Goal: Task Accomplishment & Management: Manage account settings

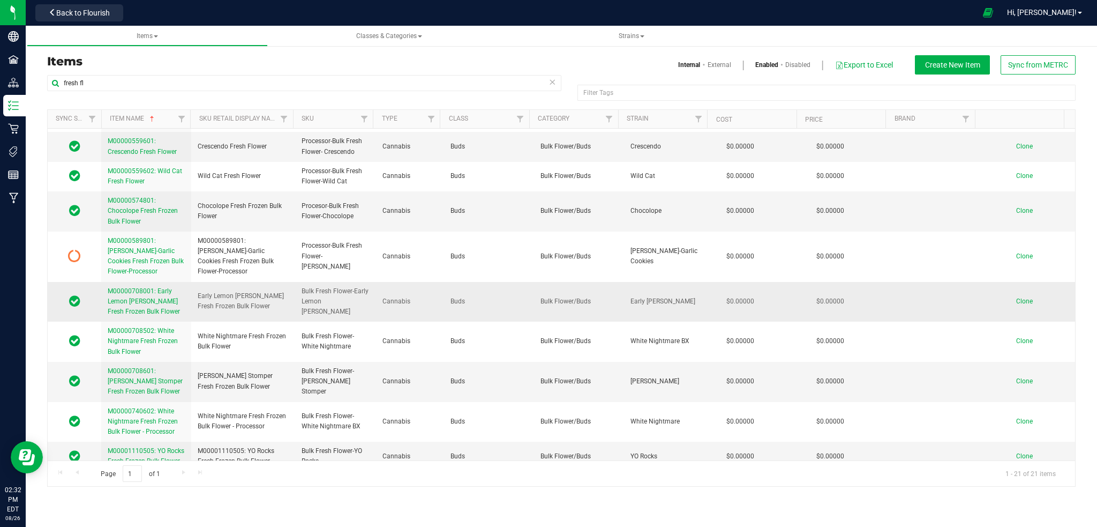
scroll to position [71, 0]
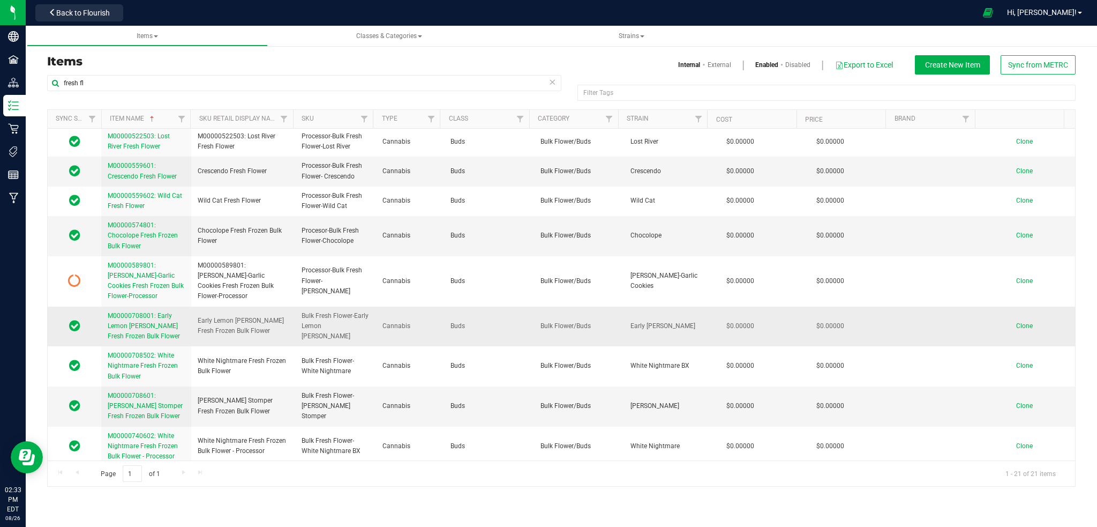
click at [152, 325] on span "M00000708001: Early Lemon [PERSON_NAME] Fresh Frozen Bulk Flower" at bounding box center [144, 326] width 72 height 28
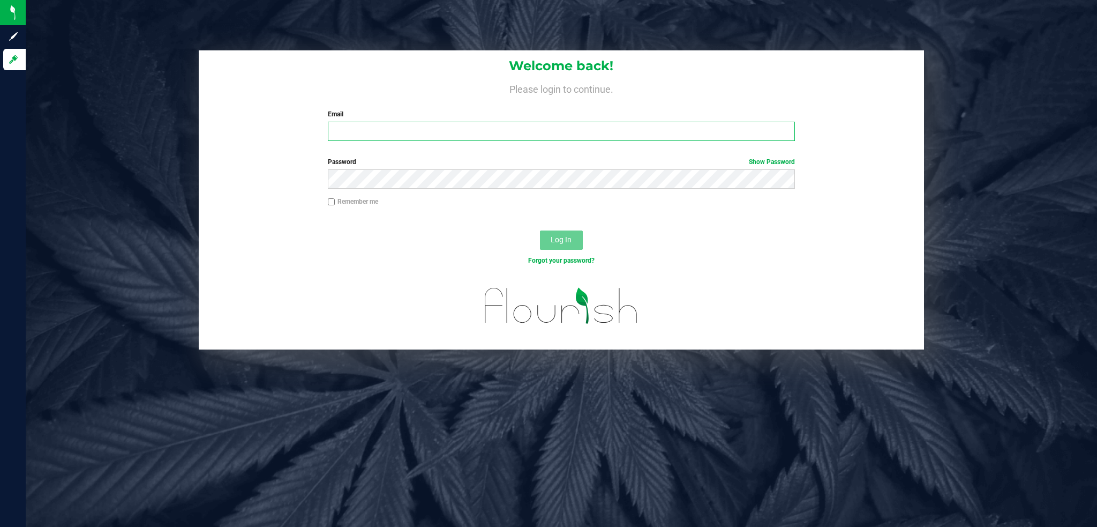
type input "[EMAIL_ADDRESS][DOMAIN_NAME]"
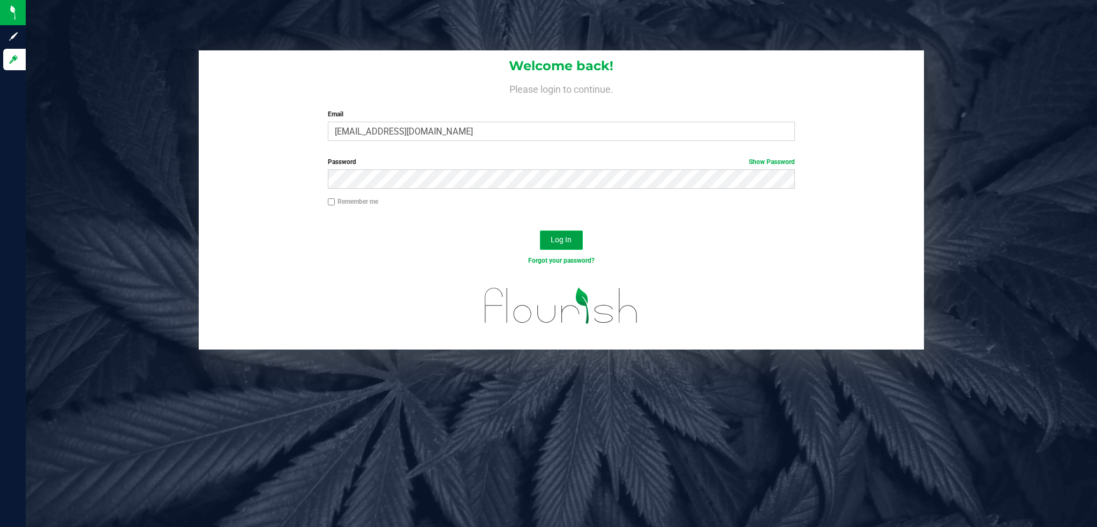
click at [566, 243] on span "Log In" at bounding box center [561, 239] width 21 height 9
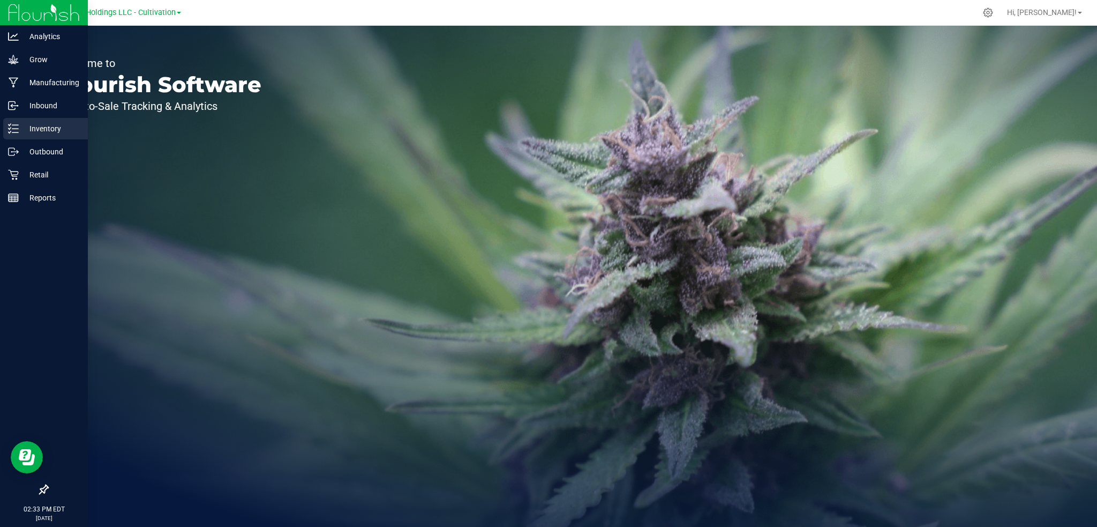
click at [41, 126] on p "Inventory" at bounding box center [51, 128] width 64 height 13
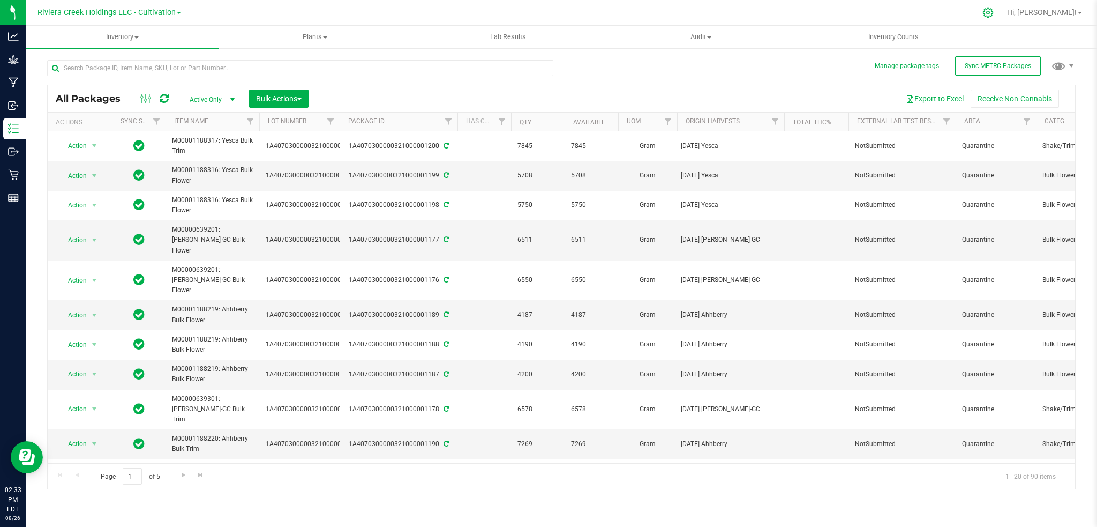
click at [994, 9] on icon at bounding box center [988, 13] width 10 height 10
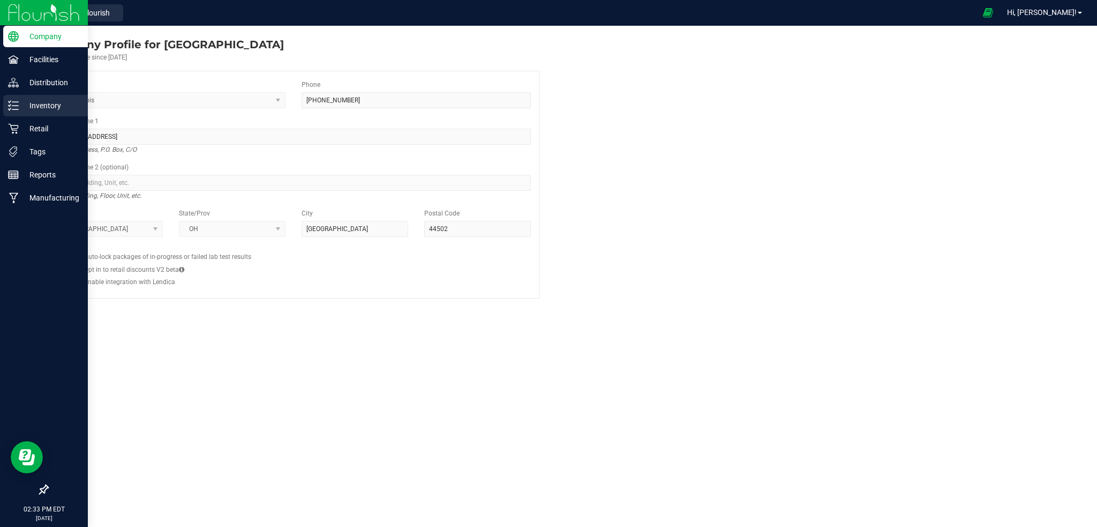
click at [41, 104] on p "Inventory" at bounding box center [51, 105] width 64 height 13
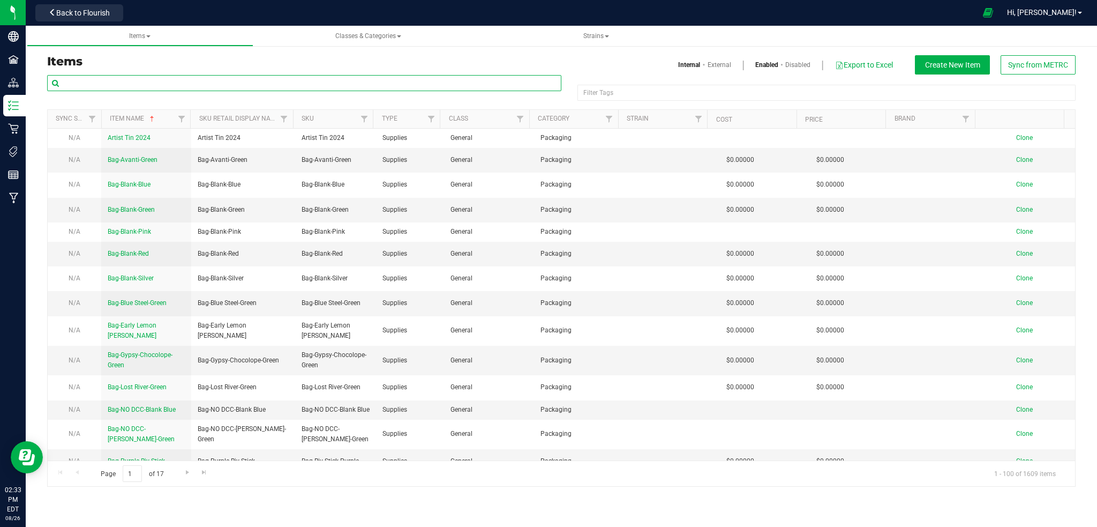
click at [206, 83] on input "text" at bounding box center [304, 83] width 514 height 16
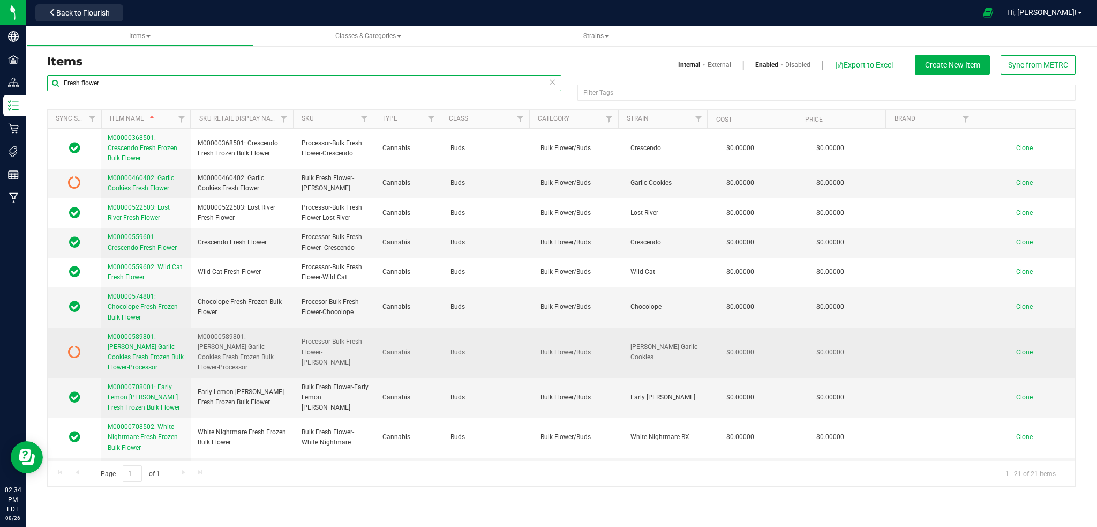
scroll to position [71, 0]
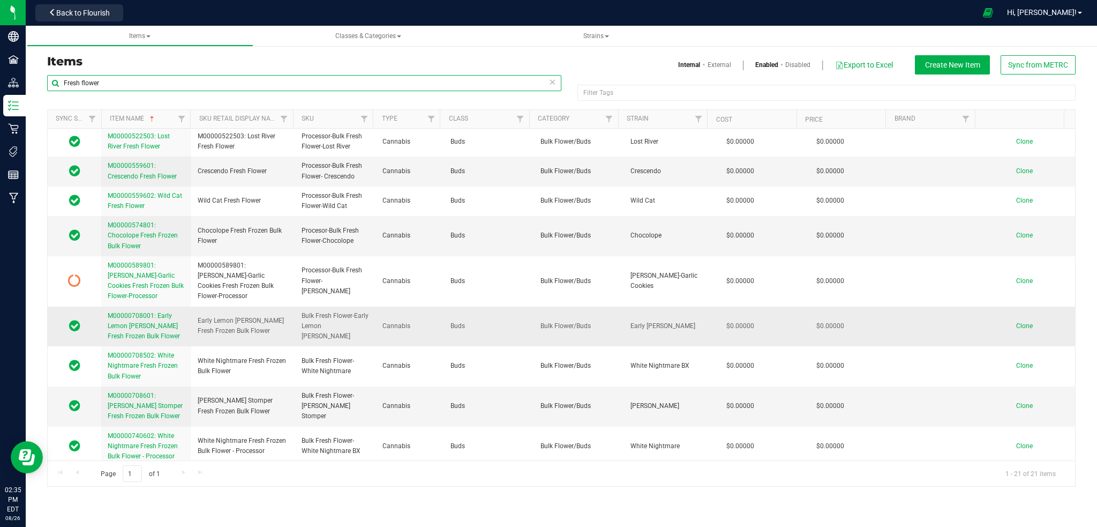
type input "Fresh flower"
click at [130, 322] on span "M00000708001: Early Lemon [PERSON_NAME] Fresh Frozen Bulk Flower" at bounding box center [144, 326] width 72 height 28
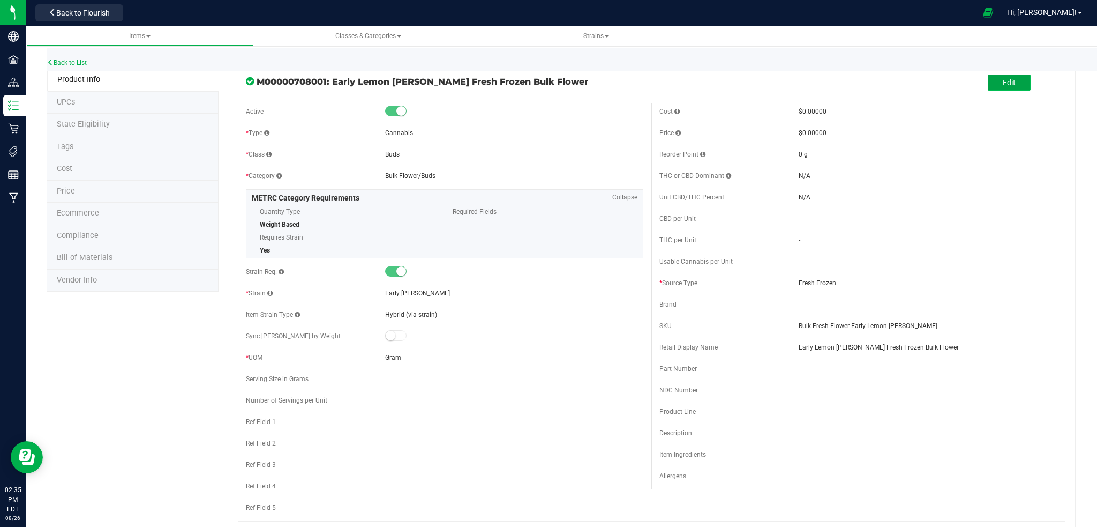
click at [1000, 86] on button "Edit" at bounding box center [1009, 82] width 43 height 16
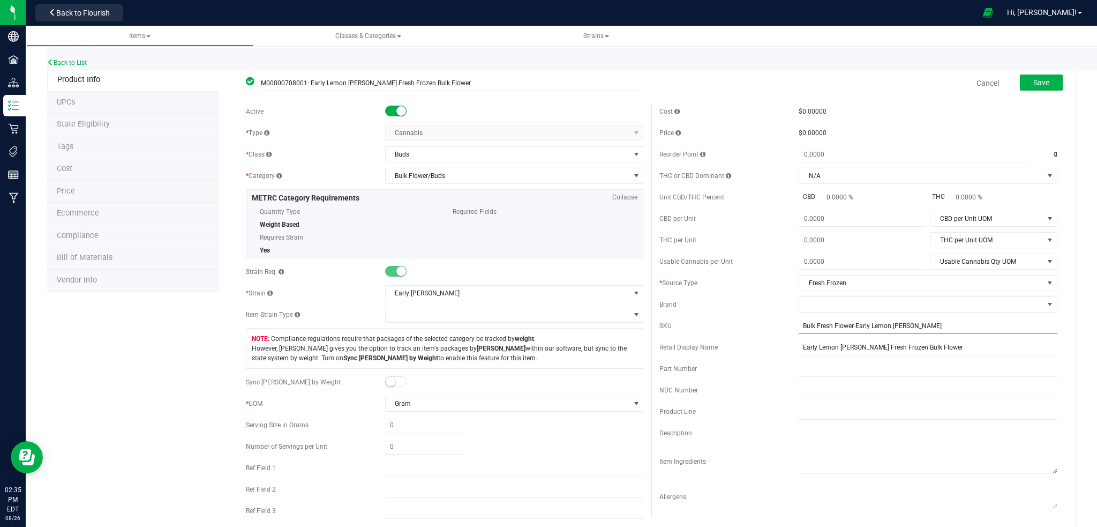
click at [799, 326] on input "Bulk Fresh Flower-Early Lemon [PERSON_NAME]" at bounding box center [928, 326] width 259 height 16
type input "Processor-Bulk Fresh Flower-Early Lemon [PERSON_NAME]"
click at [870, 114] on div "$0.00000" at bounding box center [928, 112] width 259 height 10
click at [1035, 79] on span "Save" at bounding box center [1042, 82] width 16 height 9
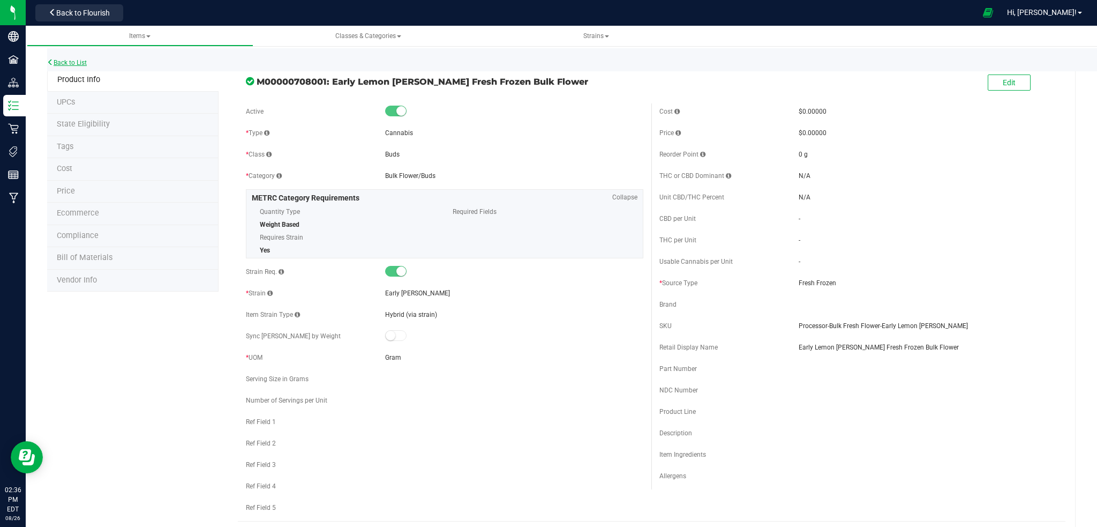
click at [67, 61] on link "Back to List" at bounding box center [67, 63] width 40 height 8
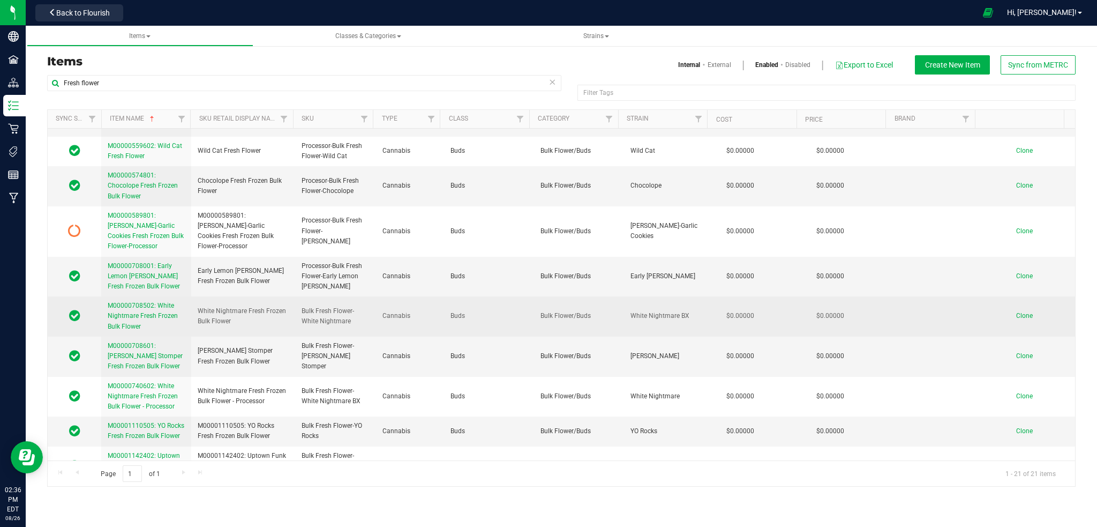
scroll to position [143, 0]
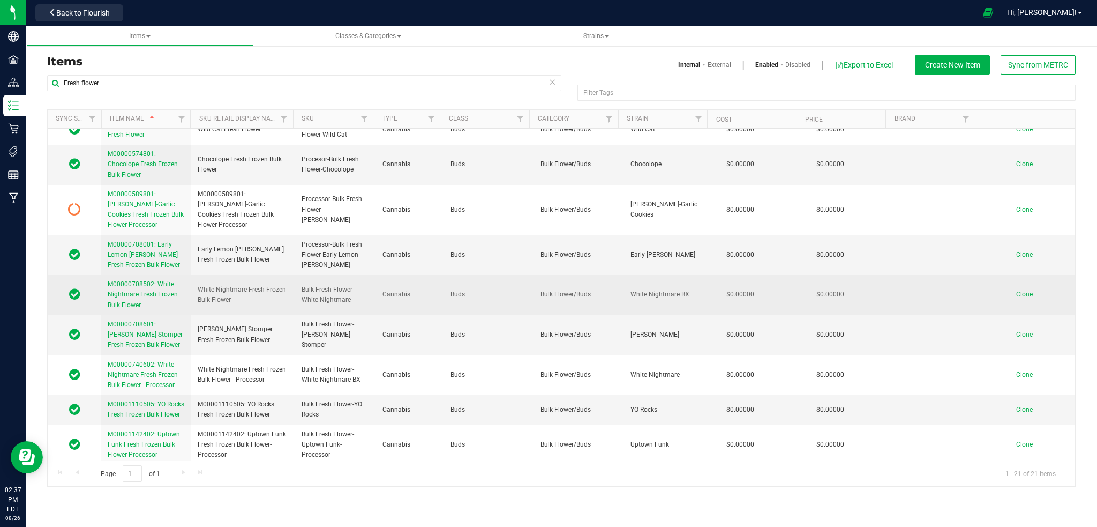
click at [146, 295] on span "M00000708502: White Nightmare Fresh Frozen Bulk Flower" at bounding box center [143, 294] width 70 height 28
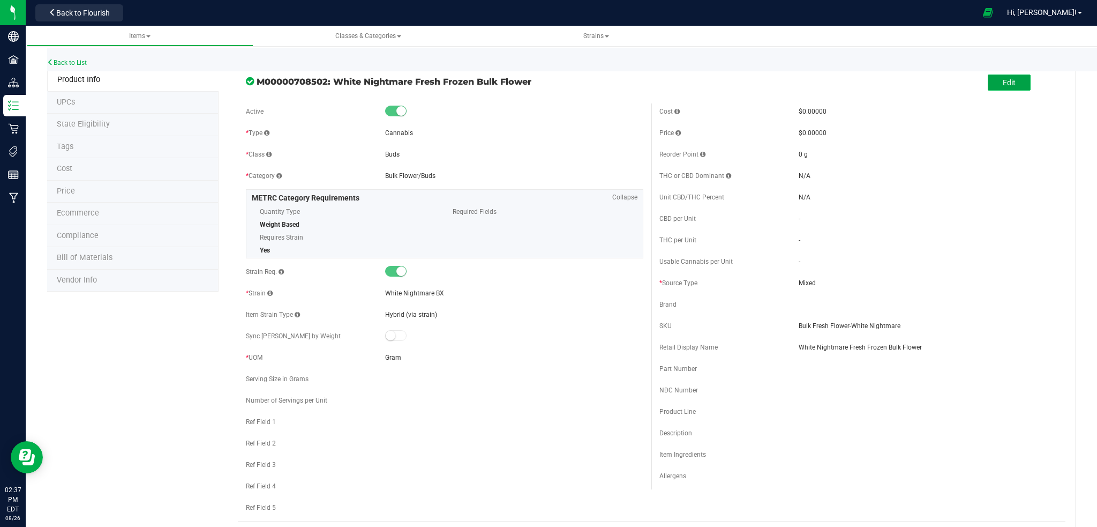
click at [1003, 79] on span "Edit" at bounding box center [1009, 82] width 13 height 9
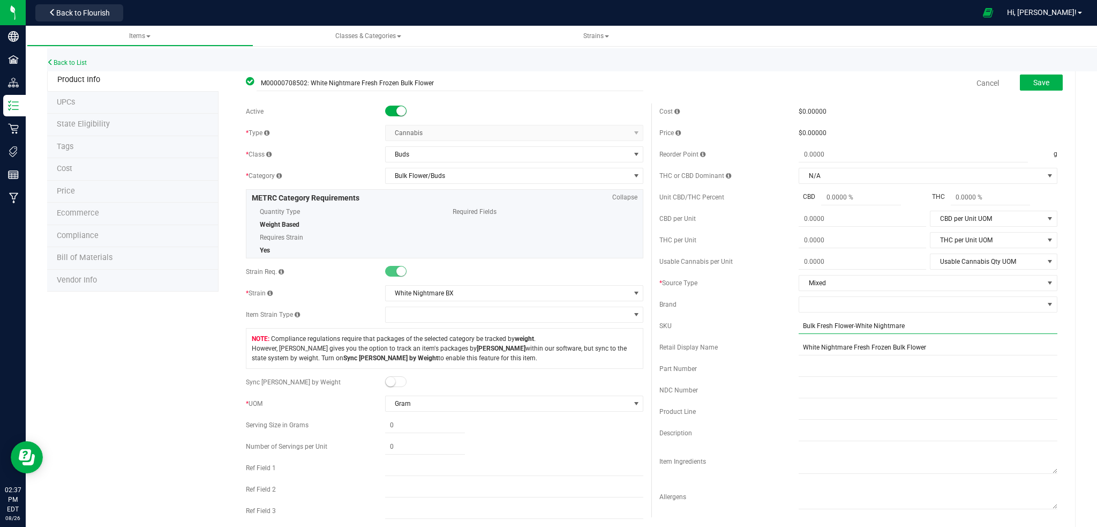
click at [799, 326] on input "Bulk Fresh Flower-White Nightmare" at bounding box center [928, 326] width 259 height 16
type input "Processor-Bulk Fresh Flower-White Nightmare"
click at [1046, 279] on span "select" at bounding box center [1050, 283] width 9 height 9
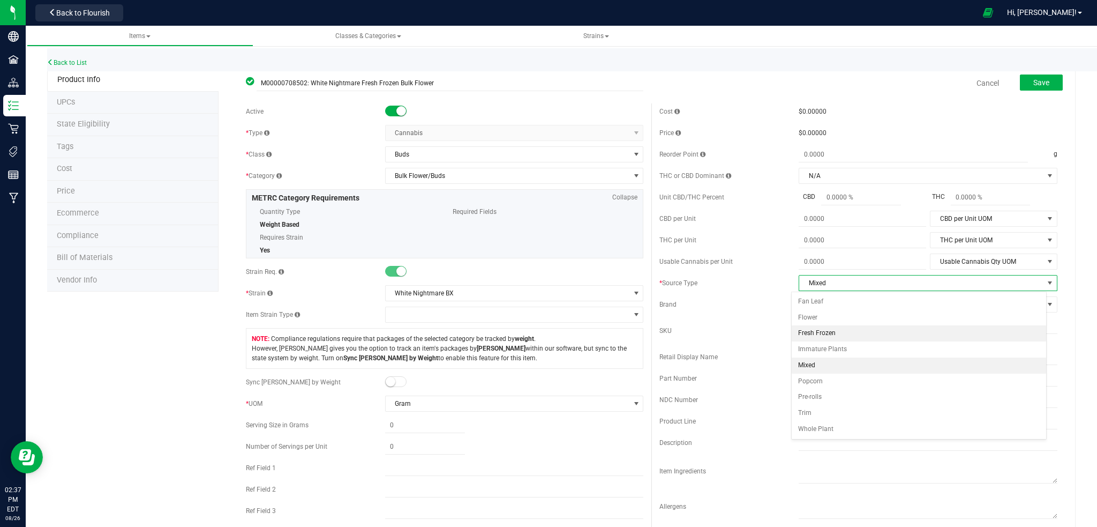
click at [823, 334] on li "Fresh Frozen" at bounding box center [919, 333] width 255 height 16
click at [1035, 84] on span "Save" at bounding box center [1042, 82] width 16 height 9
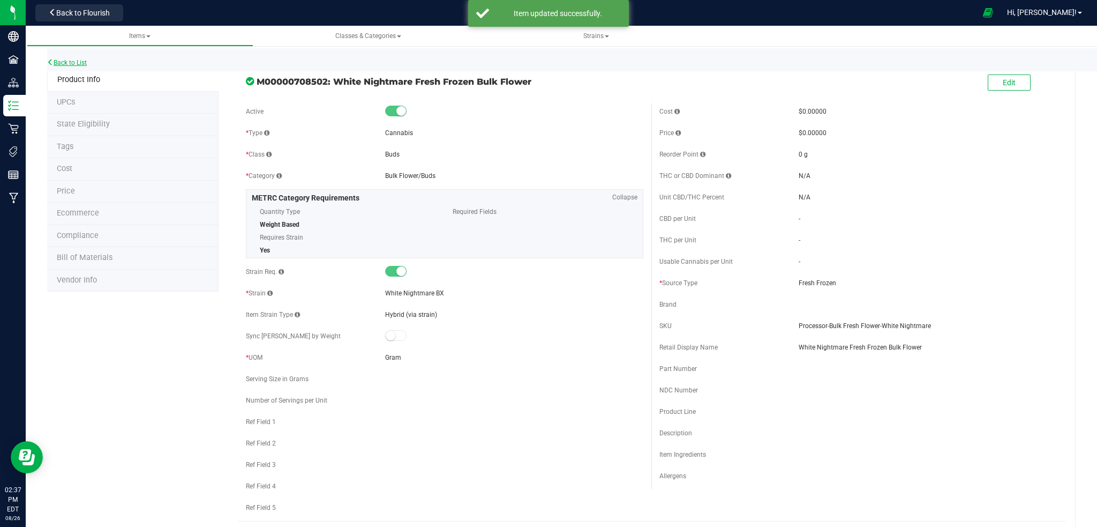
click at [69, 62] on link "Back to List" at bounding box center [67, 63] width 40 height 8
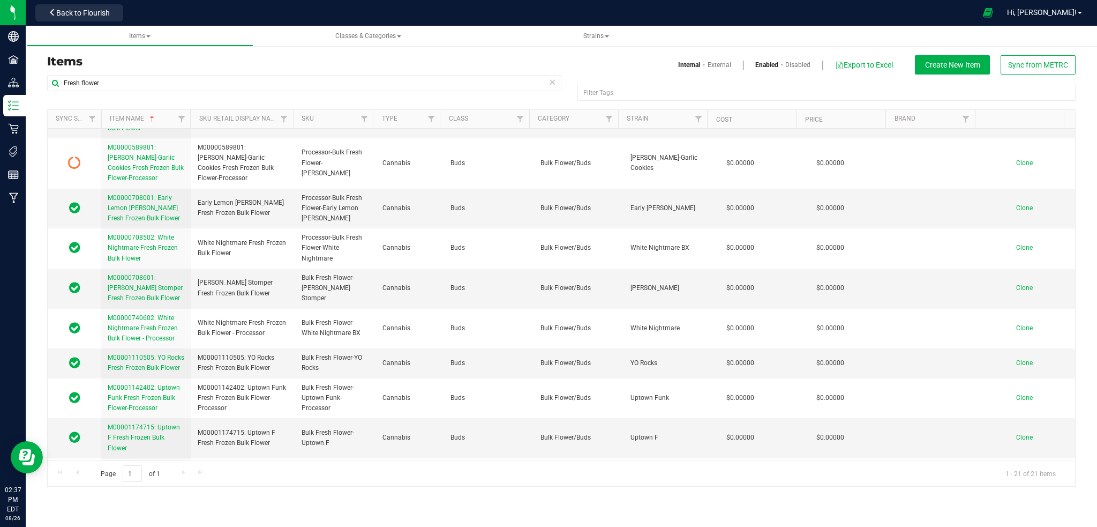
scroll to position [214, 0]
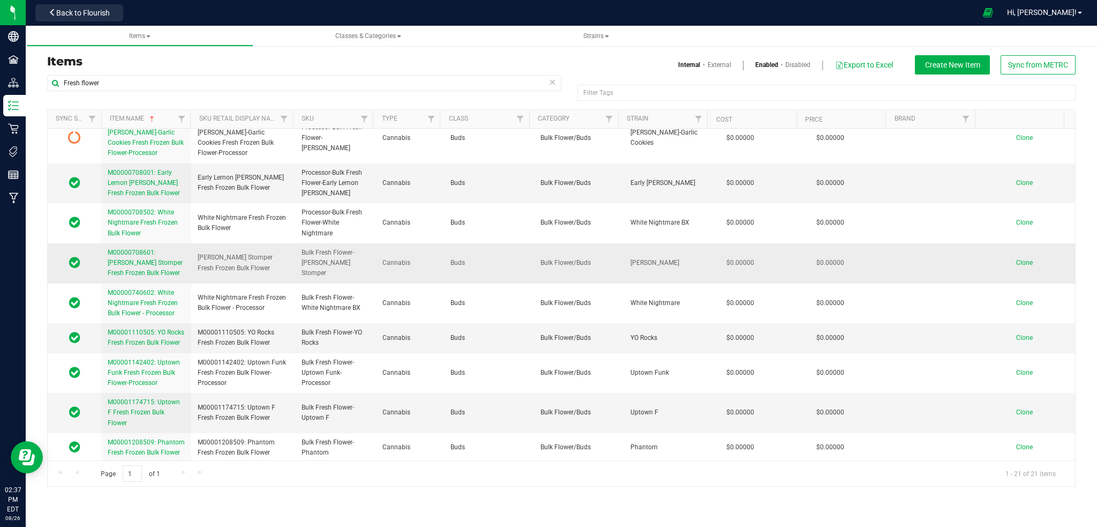
click at [126, 267] on link "M00000708601: [PERSON_NAME] Stomper Fresh Frozen Bulk Flower" at bounding box center [146, 263] width 77 height 31
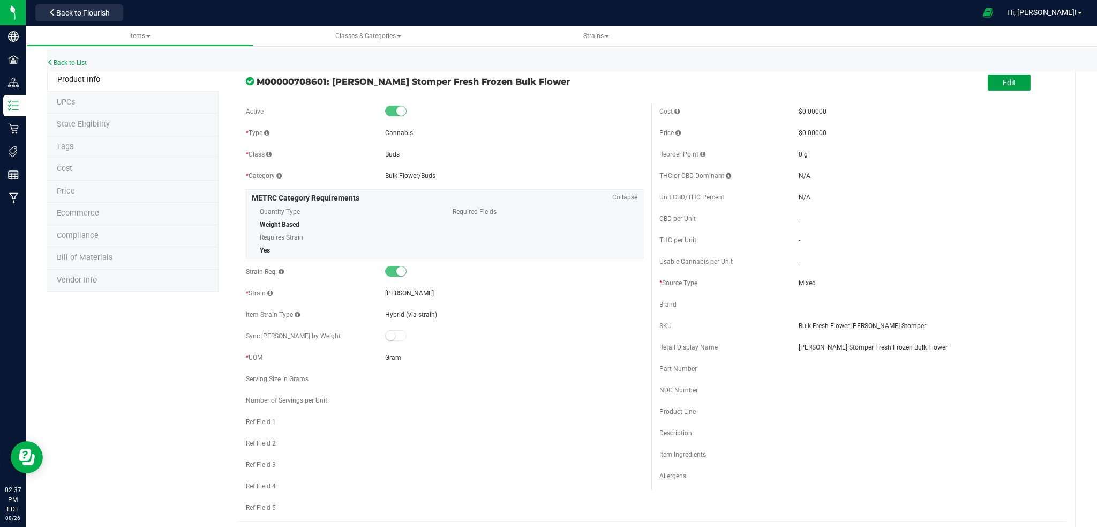
click at [1003, 81] on span "Edit" at bounding box center [1009, 82] width 13 height 9
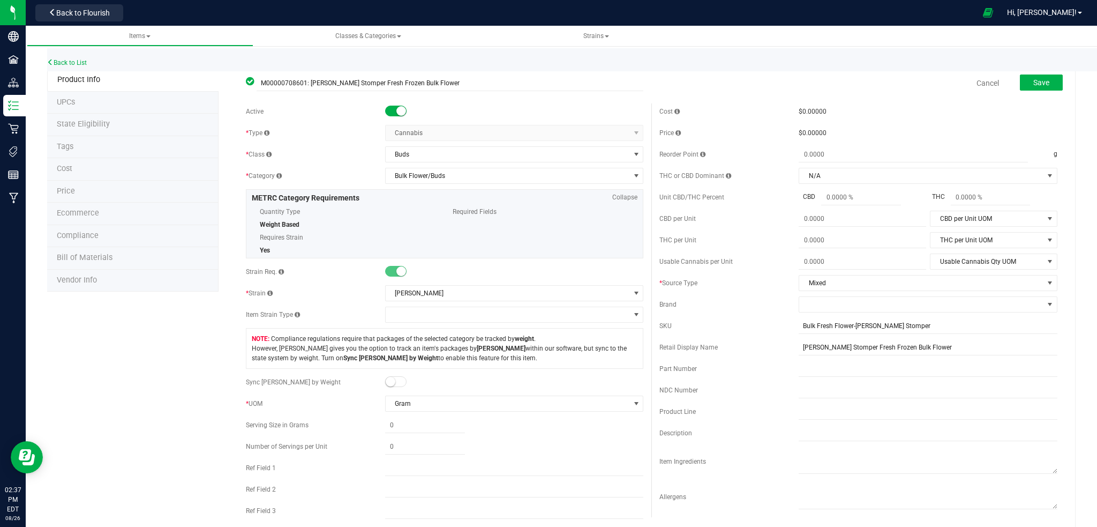
click at [391, 113] on span at bounding box center [395, 111] width 21 height 11
click at [1034, 80] on span "Save" at bounding box center [1042, 82] width 16 height 9
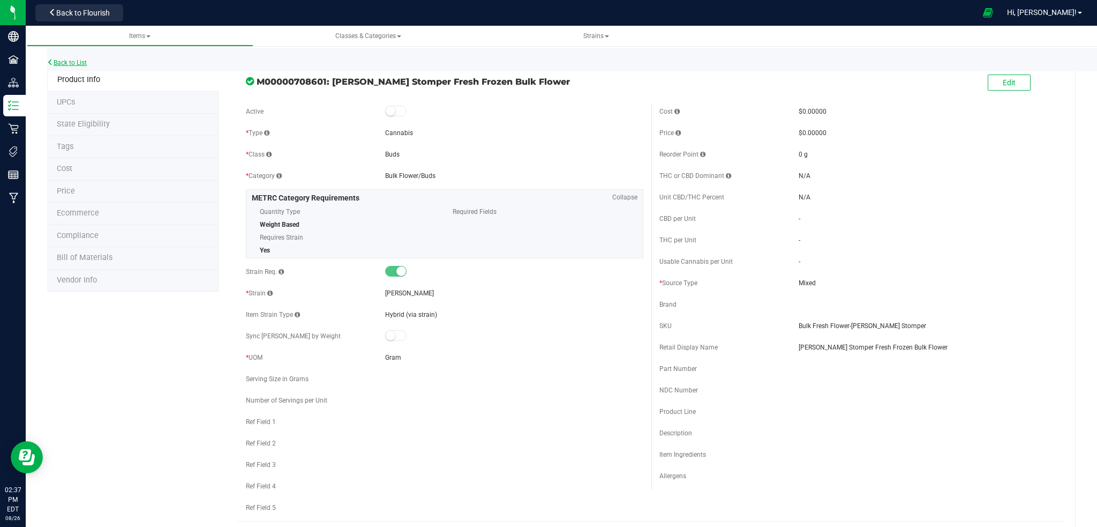
click at [70, 61] on link "Back to List" at bounding box center [67, 63] width 40 height 8
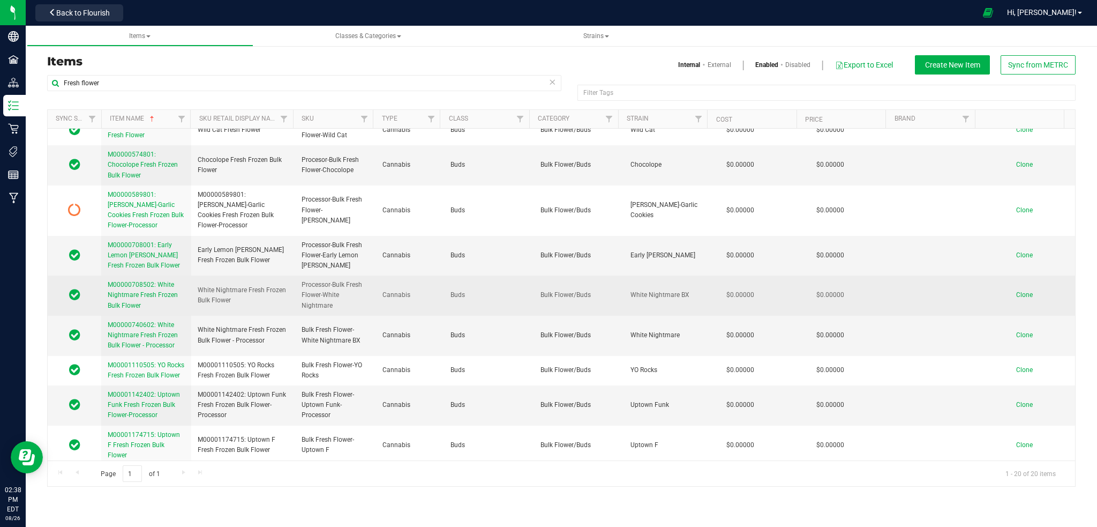
scroll to position [143, 0]
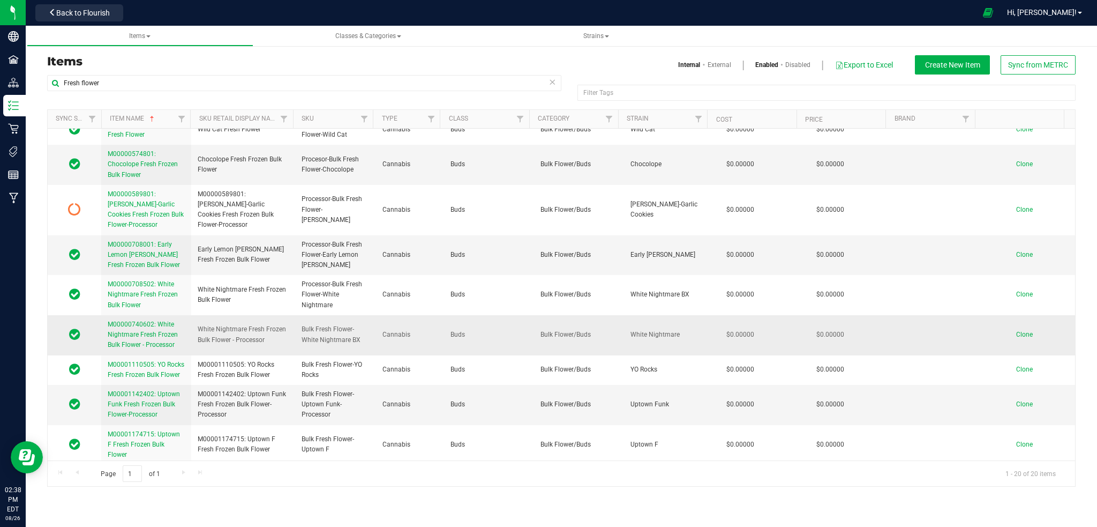
click at [137, 337] on span "M00000740602: White Nightmare Fresh Frozen Bulk Flower - Processor" at bounding box center [143, 334] width 70 height 28
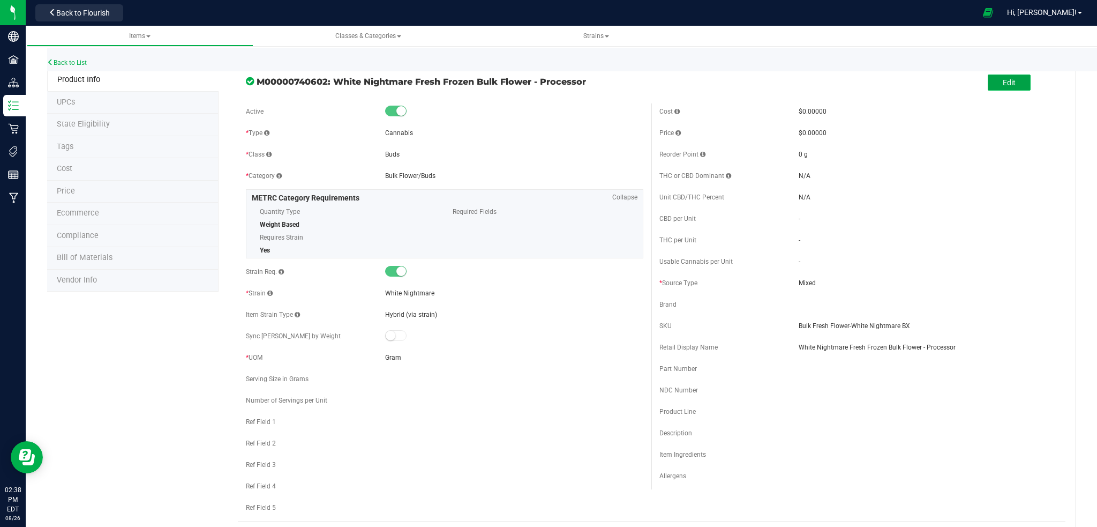
click at [989, 78] on button "Edit" at bounding box center [1009, 82] width 43 height 16
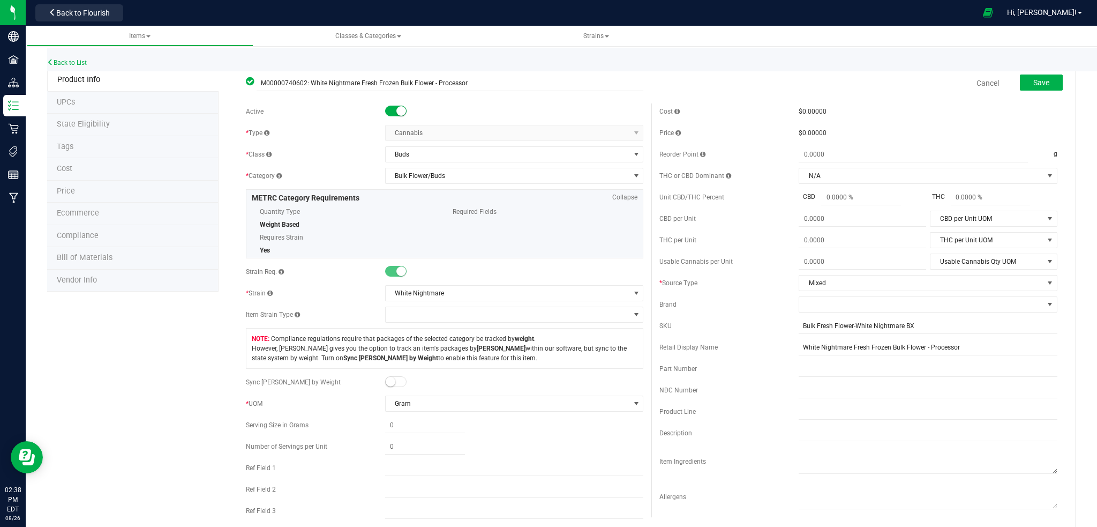
click at [397, 108] on small at bounding box center [402, 111] width 10 height 10
click at [978, 81] on link "Cancel" at bounding box center [988, 83] width 23 height 11
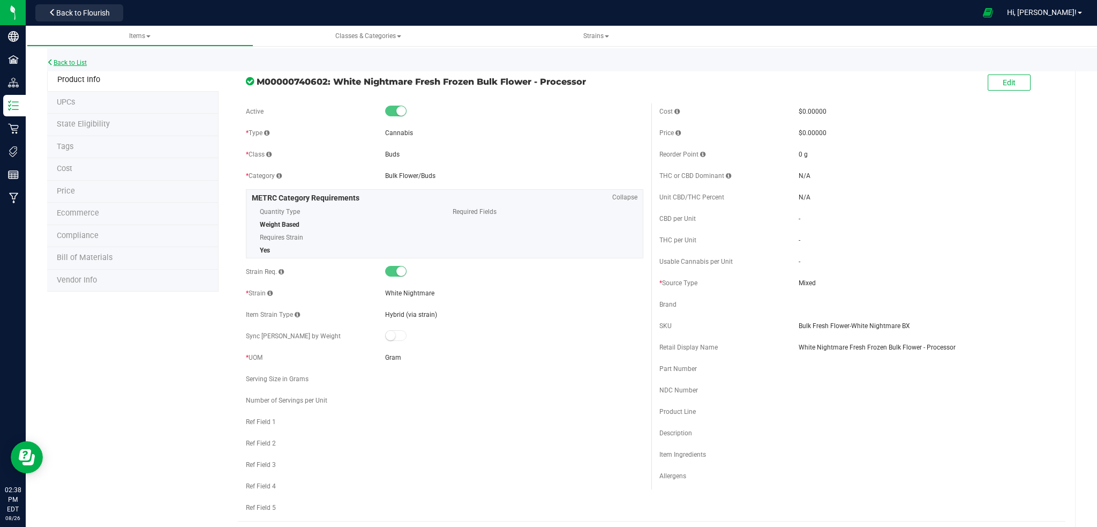
click at [78, 63] on link "Back to List" at bounding box center [67, 63] width 40 height 8
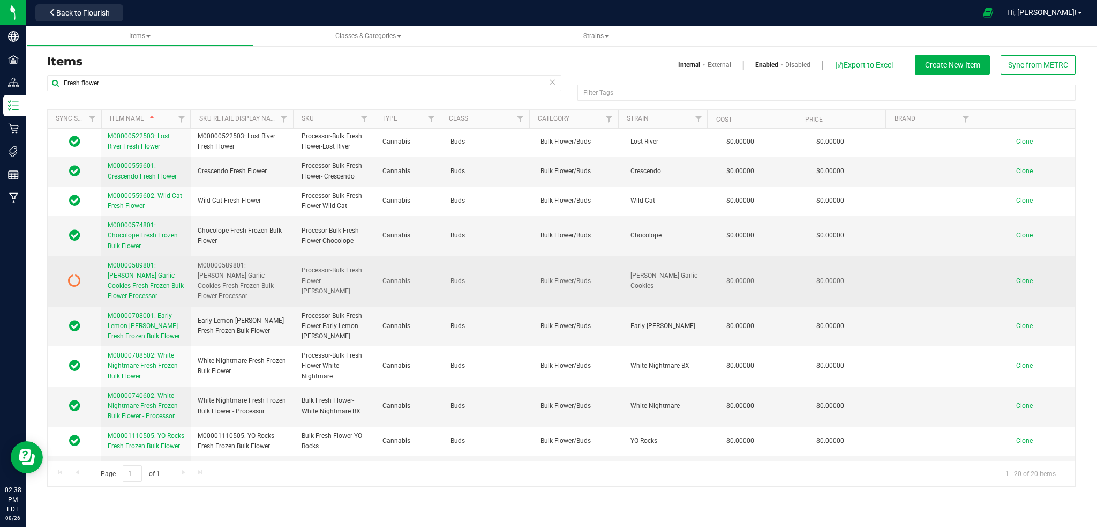
scroll to position [143, 0]
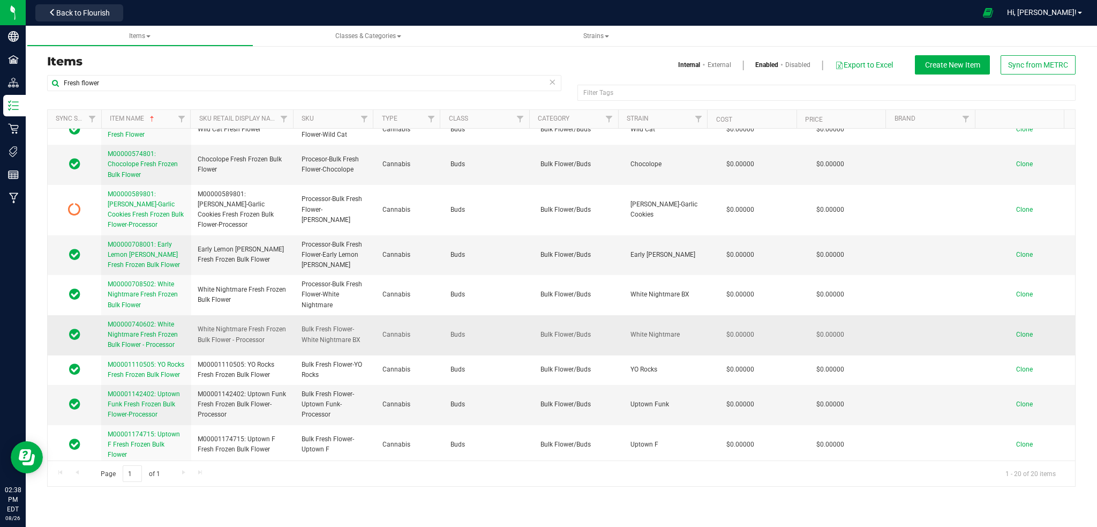
click at [146, 336] on span "M00000740602: White Nightmare Fresh Frozen Bulk Flower - Processor" at bounding box center [143, 334] width 70 height 28
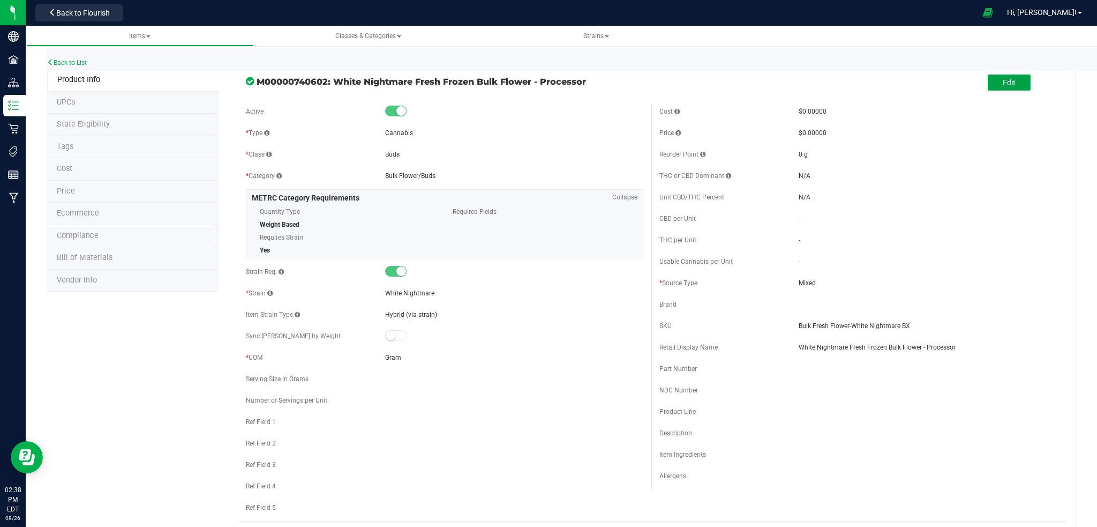
click at [1012, 84] on button "Edit" at bounding box center [1009, 82] width 43 height 16
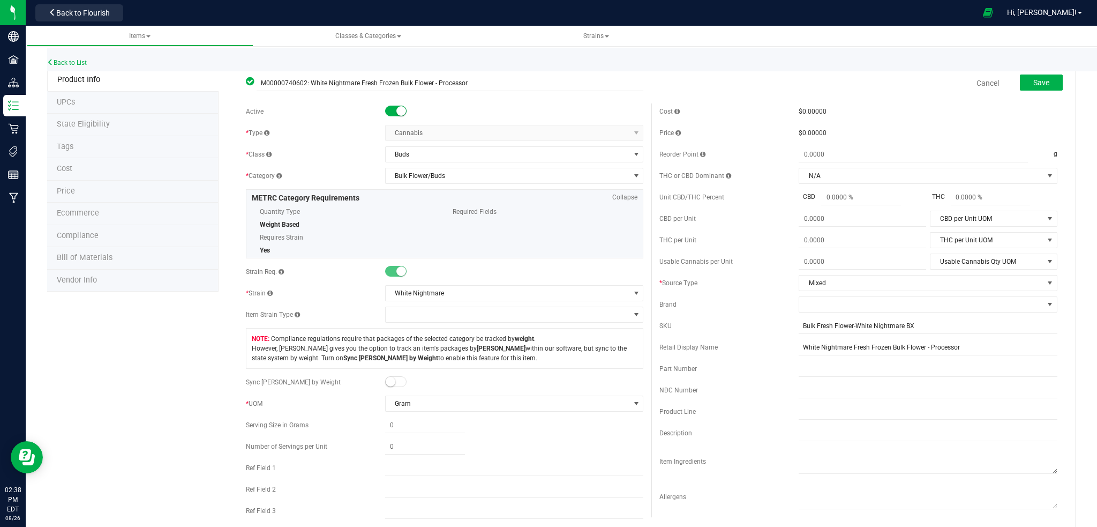
click at [387, 113] on span at bounding box center [395, 111] width 21 height 11
click at [1034, 84] on span "Save" at bounding box center [1042, 82] width 16 height 9
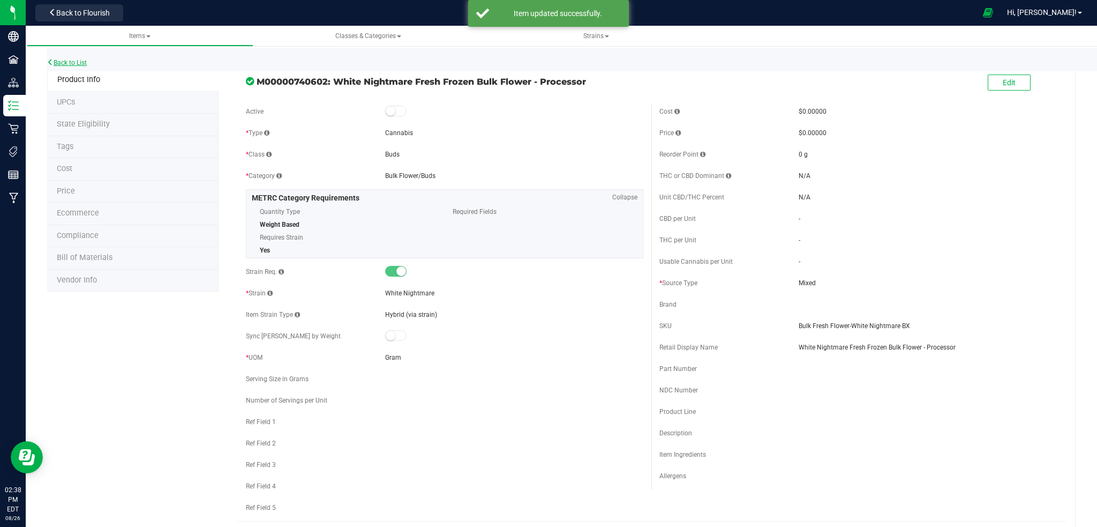
click at [66, 63] on link "Back to List" at bounding box center [67, 63] width 40 height 8
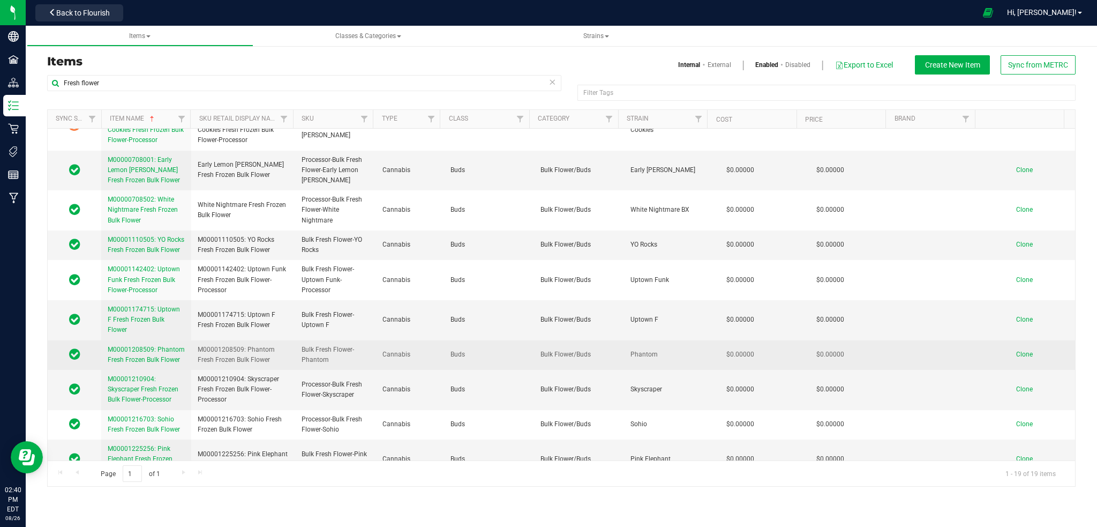
scroll to position [202, 0]
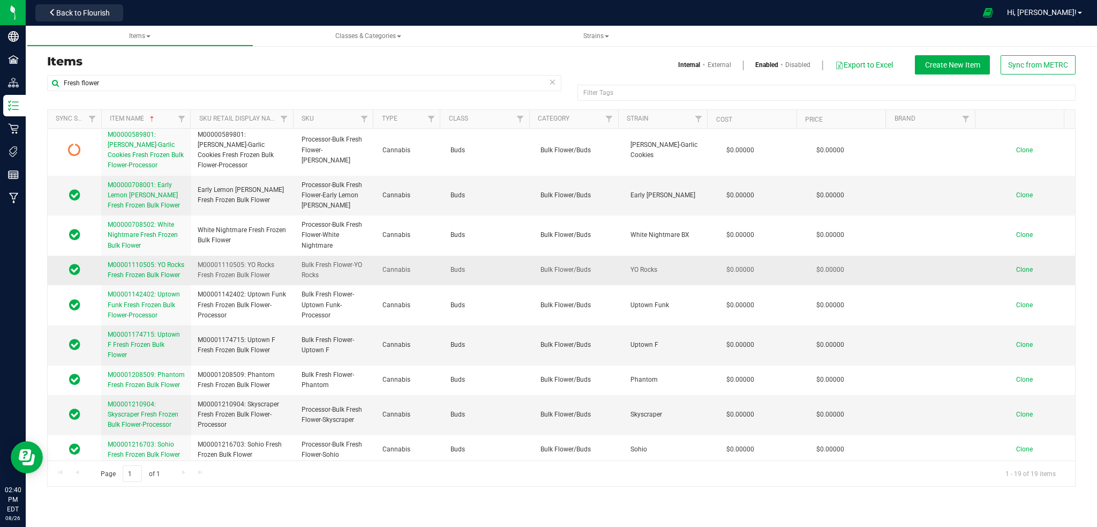
click at [150, 273] on span "M00001110505: YO Rocks Fresh Frozen Bulk Flower" at bounding box center [146, 270] width 77 height 18
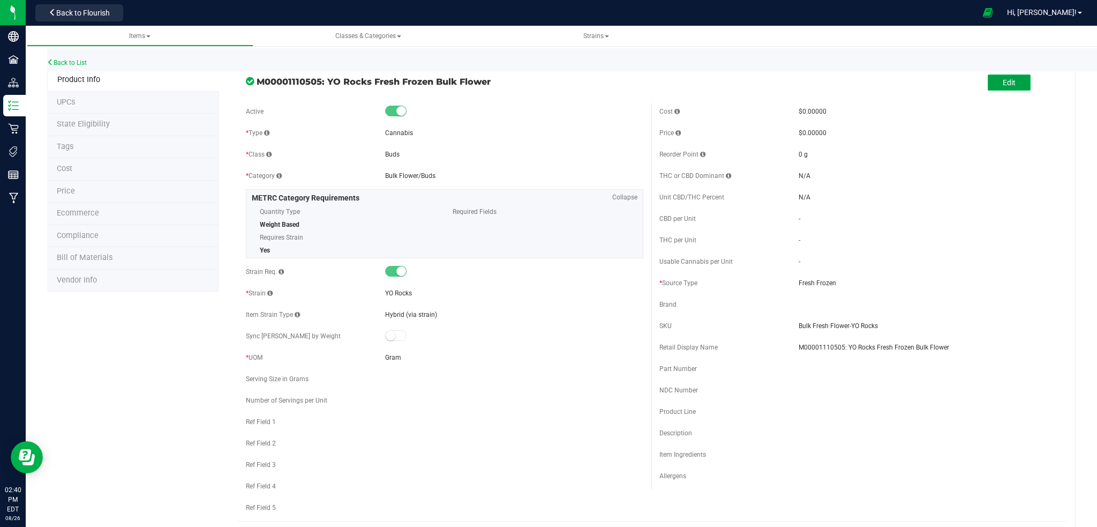
click at [990, 78] on button "Edit" at bounding box center [1009, 82] width 43 height 16
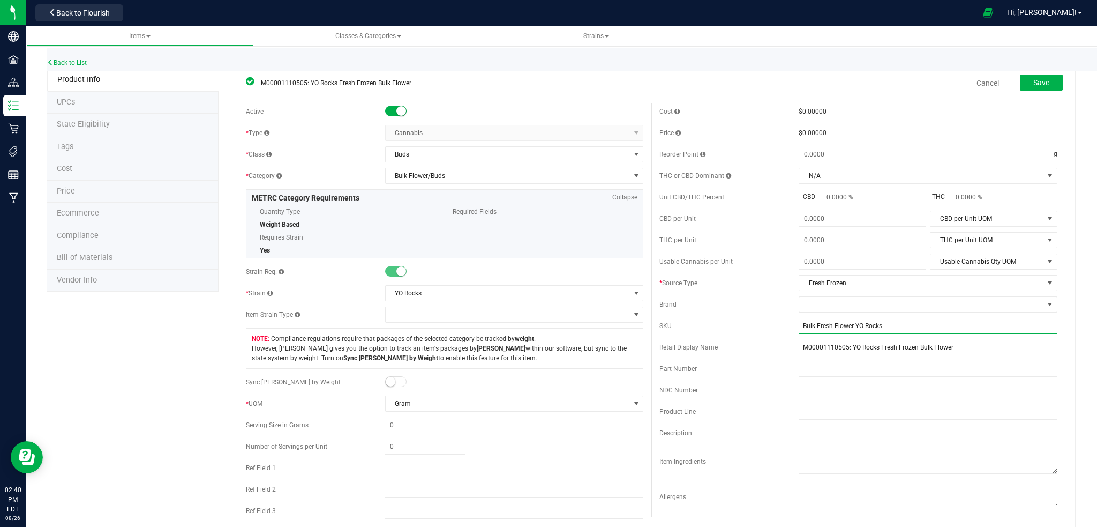
click at [799, 327] on input "Bulk Fresh Flower-YO Rocks" at bounding box center [928, 326] width 259 height 16
type input "Processor-Bulk Fresh Flower-YO Rocks"
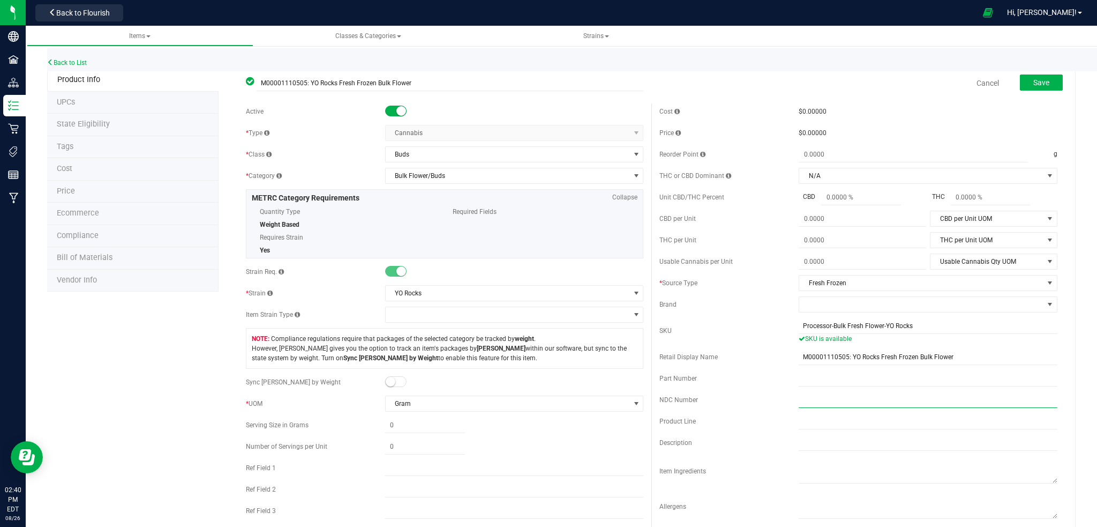
click at [806, 404] on input "text" at bounding box center [928, 400] width 259 height 16
click at [1034, 82] on span "Save" at bounding box center [1042, 82] width 16 height 9
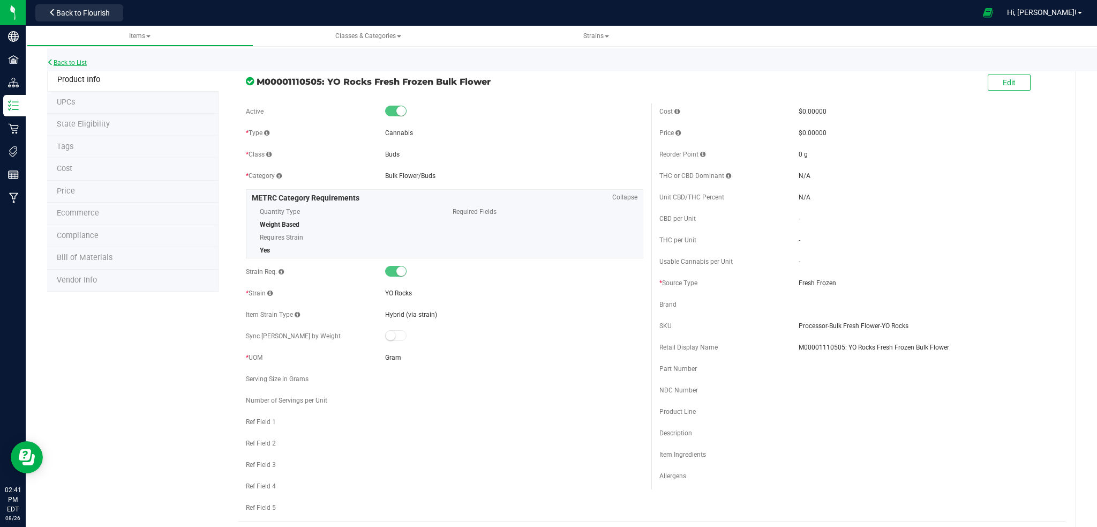
click at [76, 62] on link "Back to List" at bounding box center [67, 63] width 40 height 8
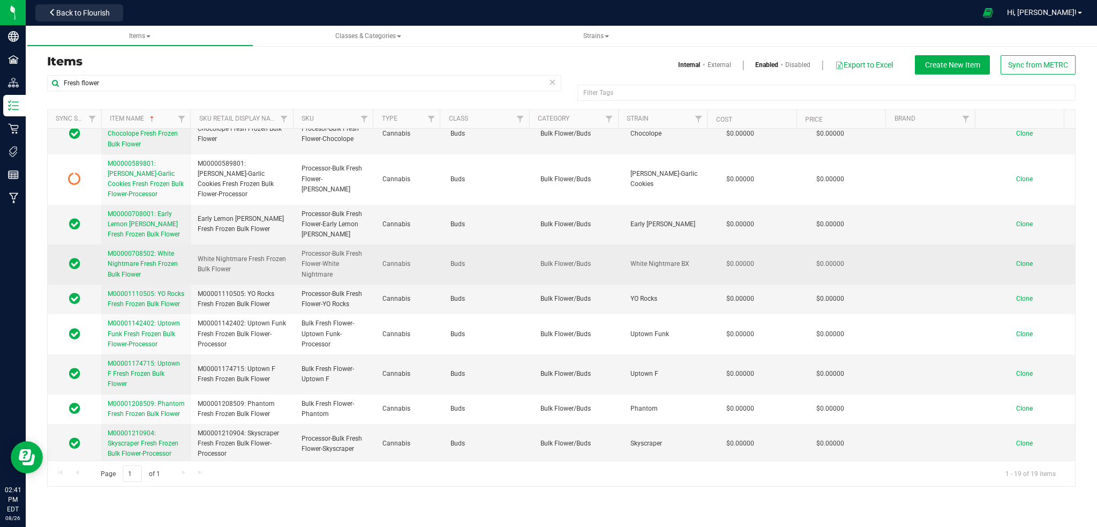
scroll to position [214, 0]
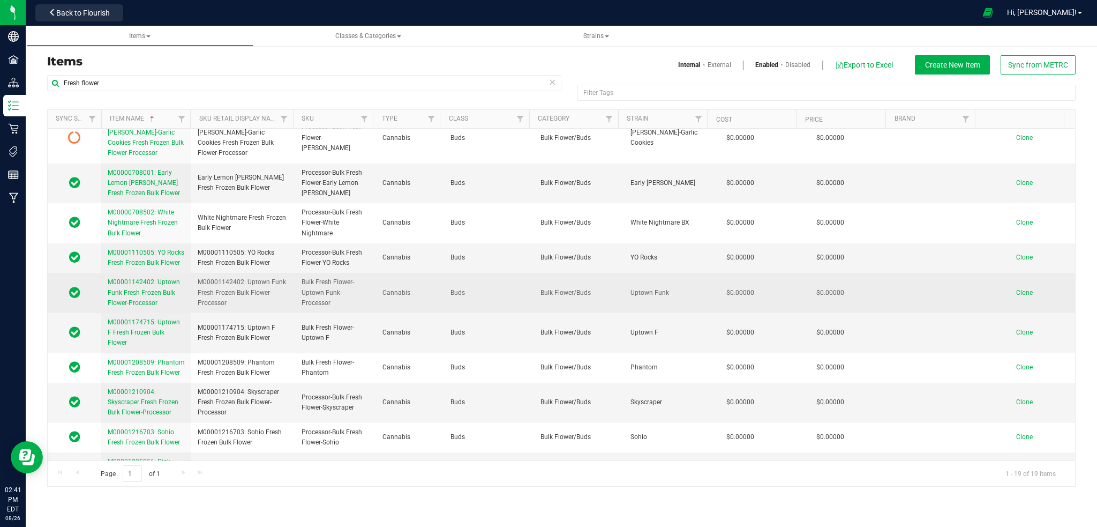
click at [147, 287] on link "M00001142402: Uptown Funk Fresh Frozen Bulk Flower-Processor" at bounding box center [146, 292] width 77 height 31
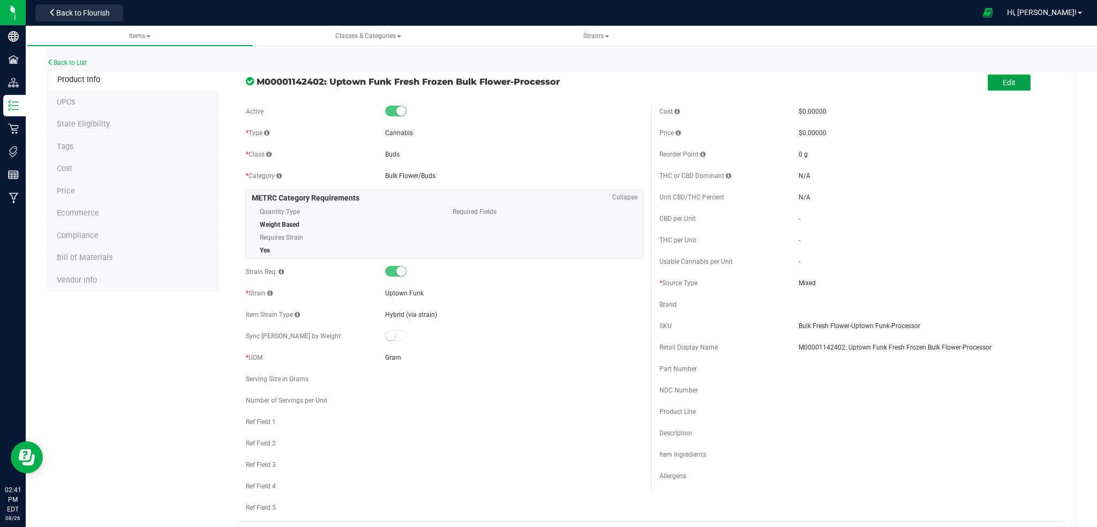
click at [1003, 83] on span "Edit" at bounding box center [1009, 82] width 13 height 9
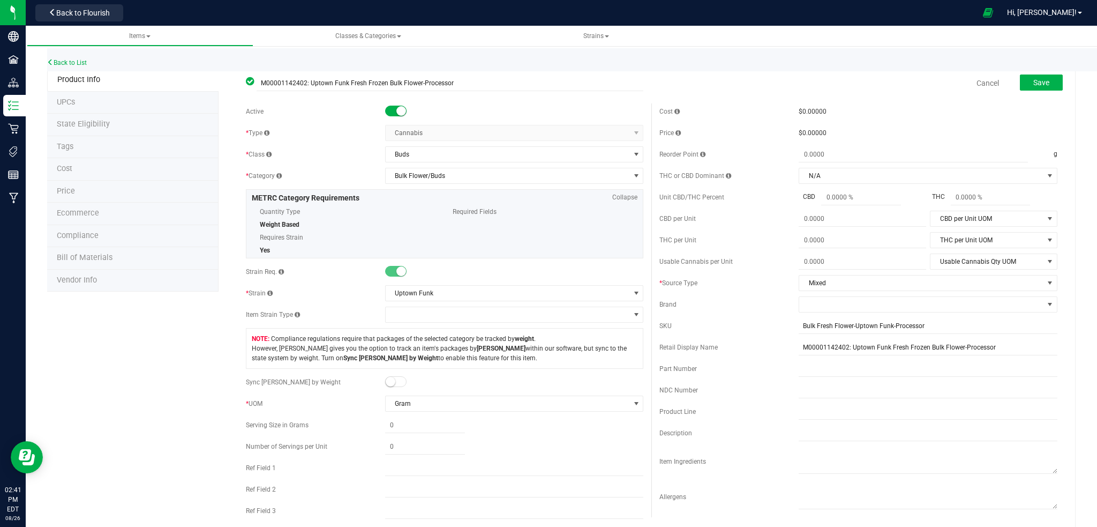
click at [392, 112] on span at bounding box center [395, 111] width 21 height 11
click at [1034, 82] on span "Save" at bounding box center [1042, 82] width 16 height 9
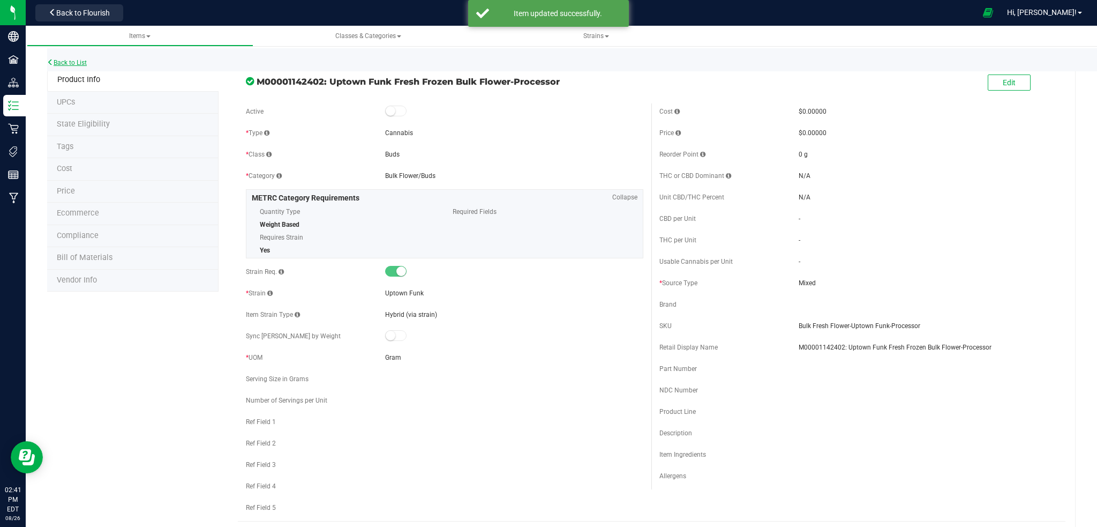
click at [85, 62] on link "Back to List" at bounding box center [67, 63] width 40 height 8
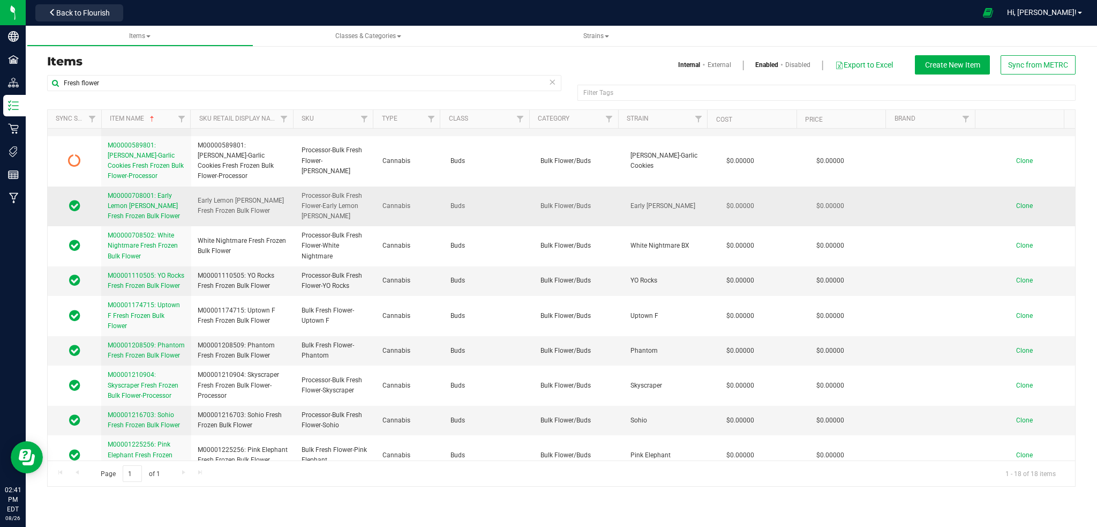
scroll to position [214, 0]
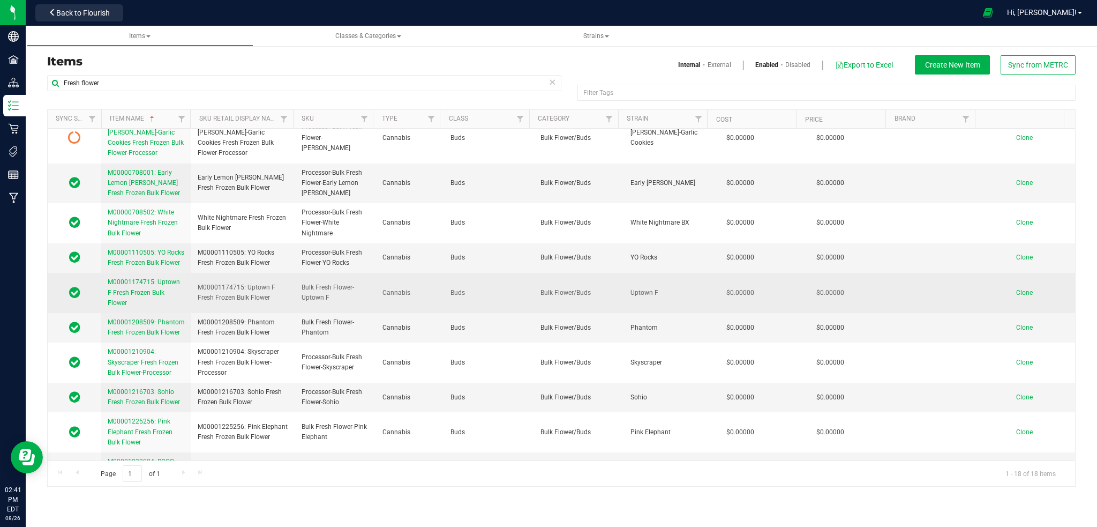
click at [147, 287] on link "M00001174715: Uptown F Fresh Frozen Bulk Flower" at bounding box center [146, 292] width 77 height 31
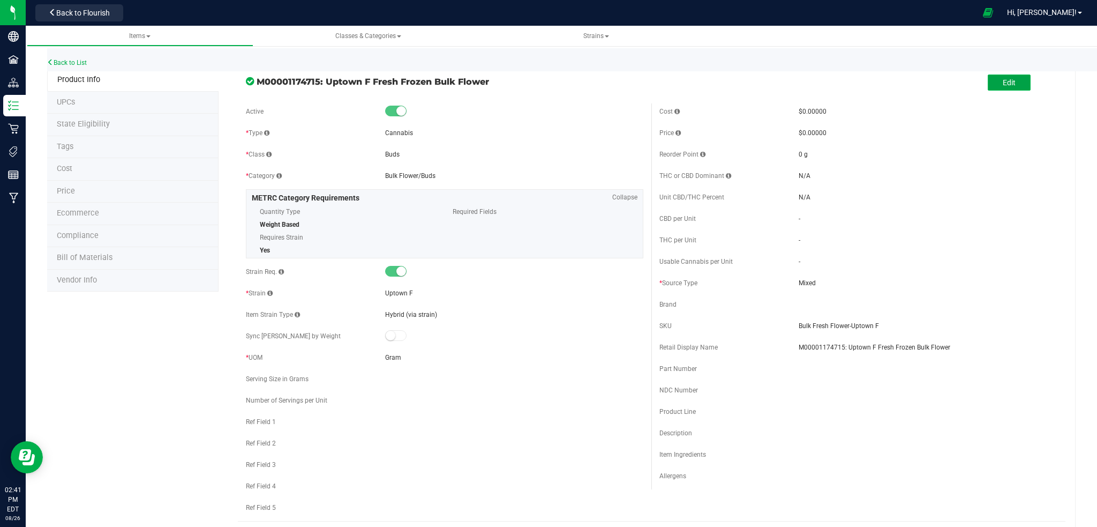
click at [1003, 83] on span "Edit" at bounding box center [1009, 82] width 13 height 9
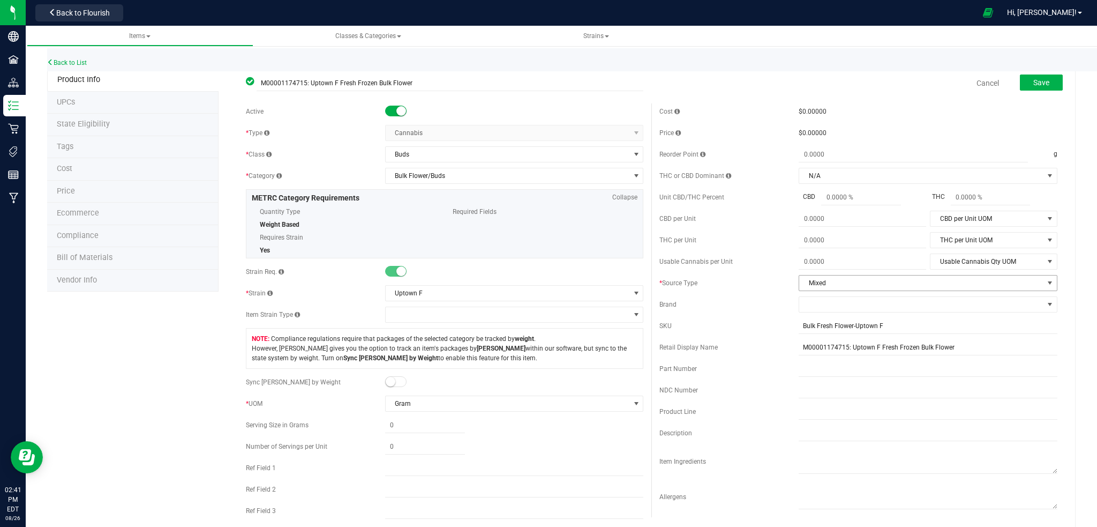
click at [1046, 281] on span "select" at bounding box center [1050, 283] width 9 height 9
click at [838, 335] on li "Fresh Frozen" at bounding box center [919, 333] width 255 height 16
click at [799, 325] on input "Bulk Fresh Flower-Uptown F" at bounding box center [928, 326] width 259 height 16
type input "Processor-Bulk Fresh Flower-Uptown F"
click at [1034, 80] on span "Save" at bounding box center [1042, 82] width 16 height 9
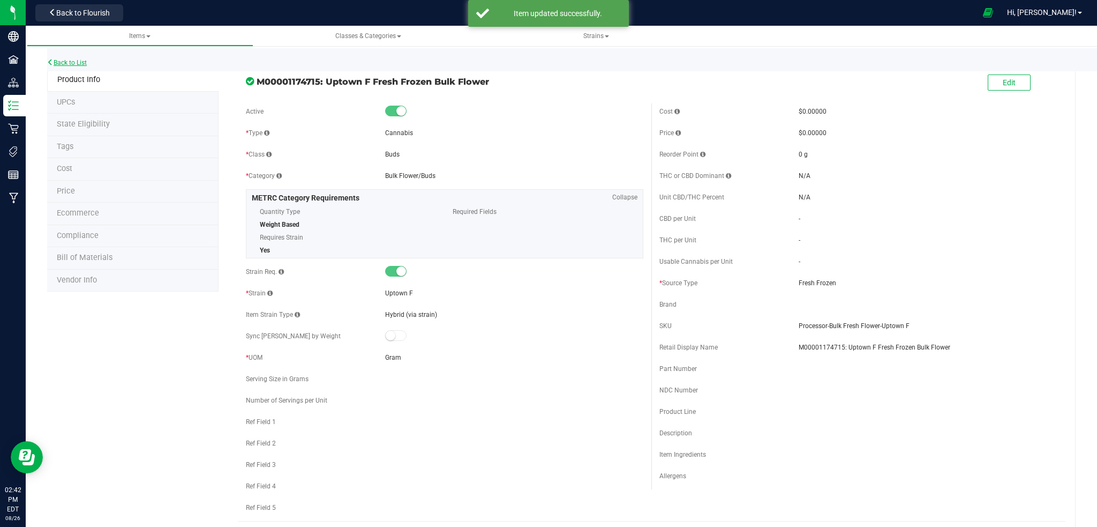
click at [72, 63] on link "Back to List" at bounding box center [67, 63] width 40 height 8
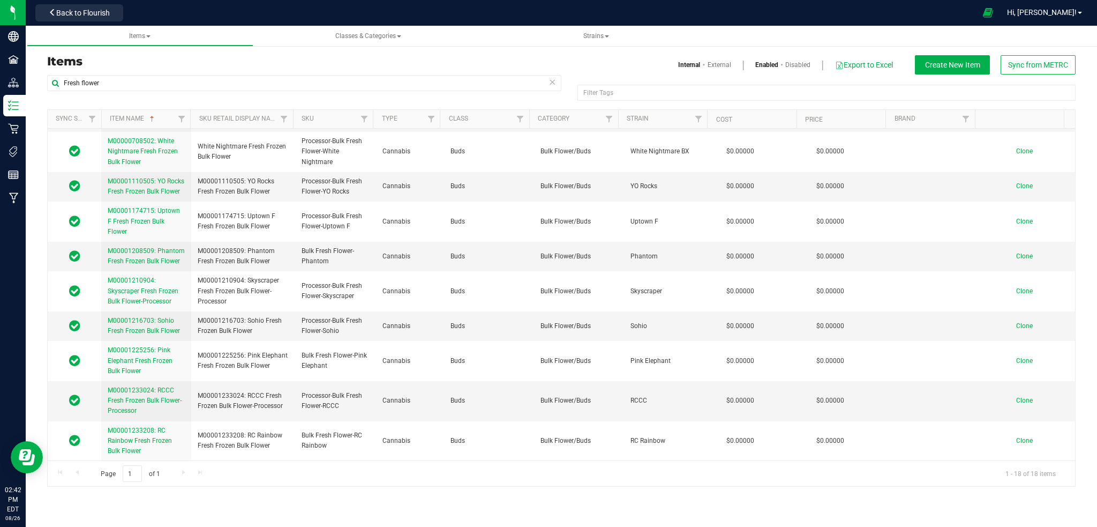
scroll to position [305, 0]
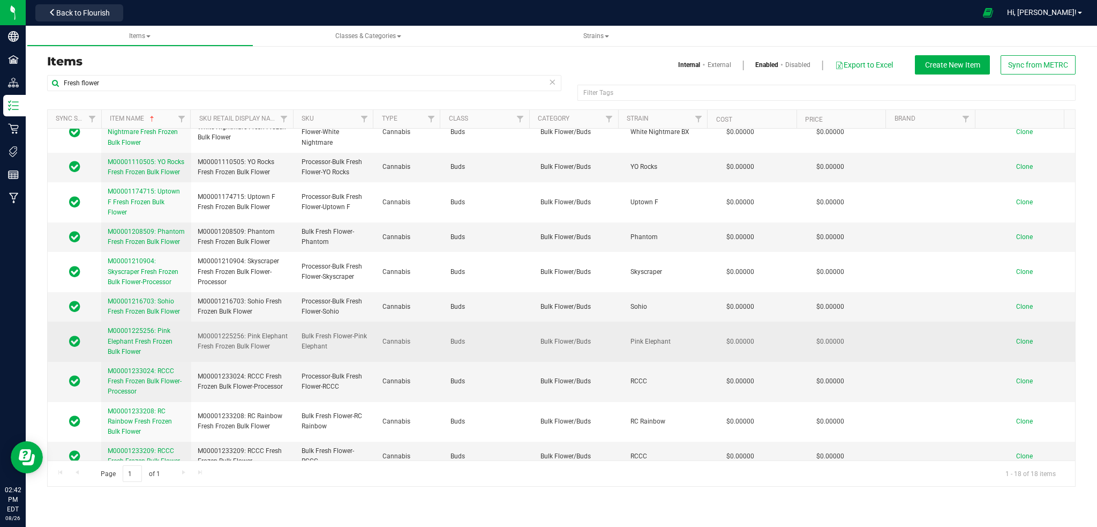
click at [132, 330] on span "M00001225256: Pink Elephant Fresh Frozen Bulk Flower" at bounding box center [140, 341] width 65 height 28
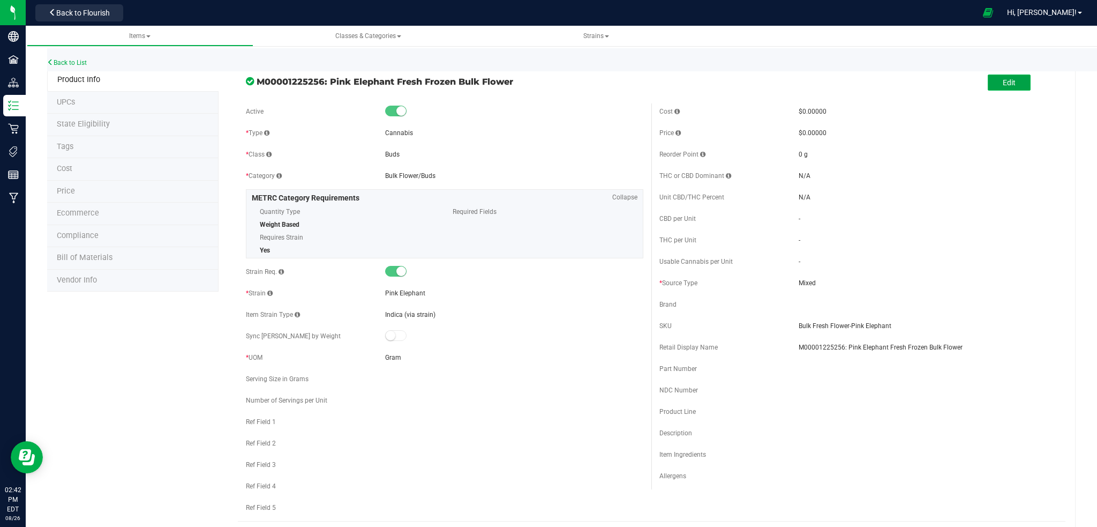
click at [1003, 79] on span "Edit" at bounding box center [1009, 82] width 13 height 9
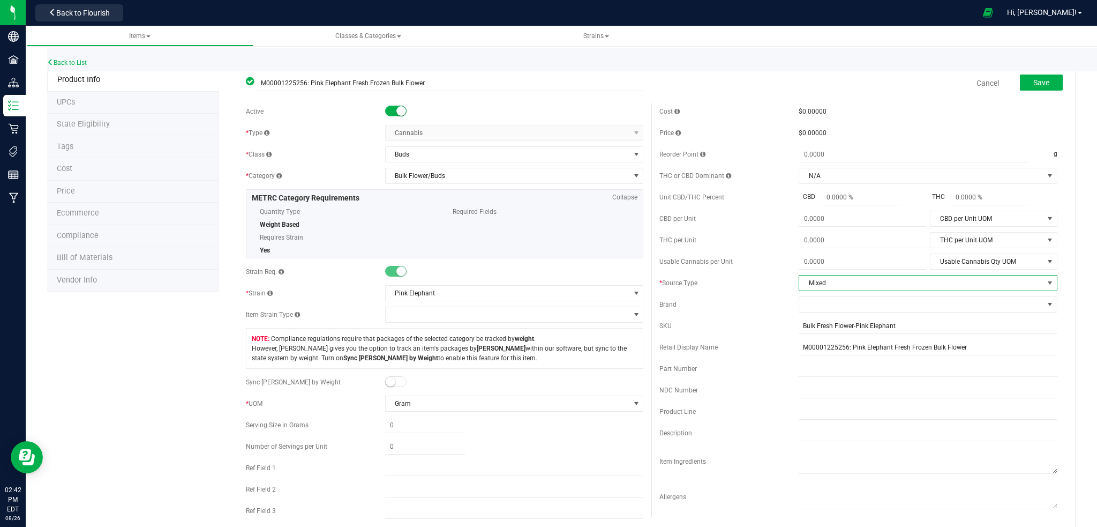
click at [1046, 282] on span "select" at bounding box center [1050, 283] width 9 height 9
click at [830, 337] on li "Fresh Frozen" at bounding box center [919, 333] width 255 height 16
click at [799, 326] on input "Bulk Fresh Flower-Pink Elephant" at bounding box center [928, 326] width 259 height 16
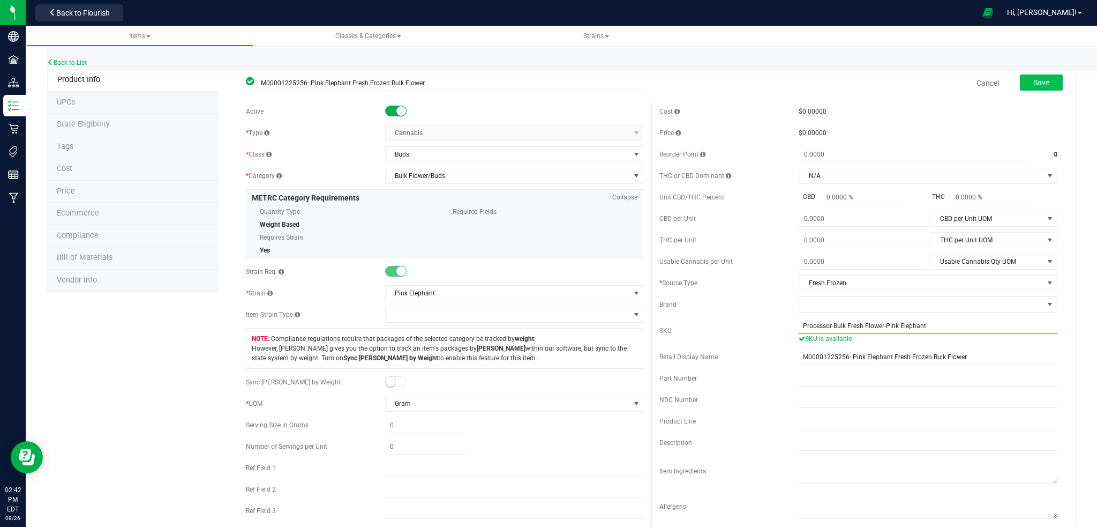
type input "Processor-Bulk Fresh Flower-Pink Elephant"
click at [1034, 81] on span "Save" at bounding box center [1042, 82] width 16 height 9
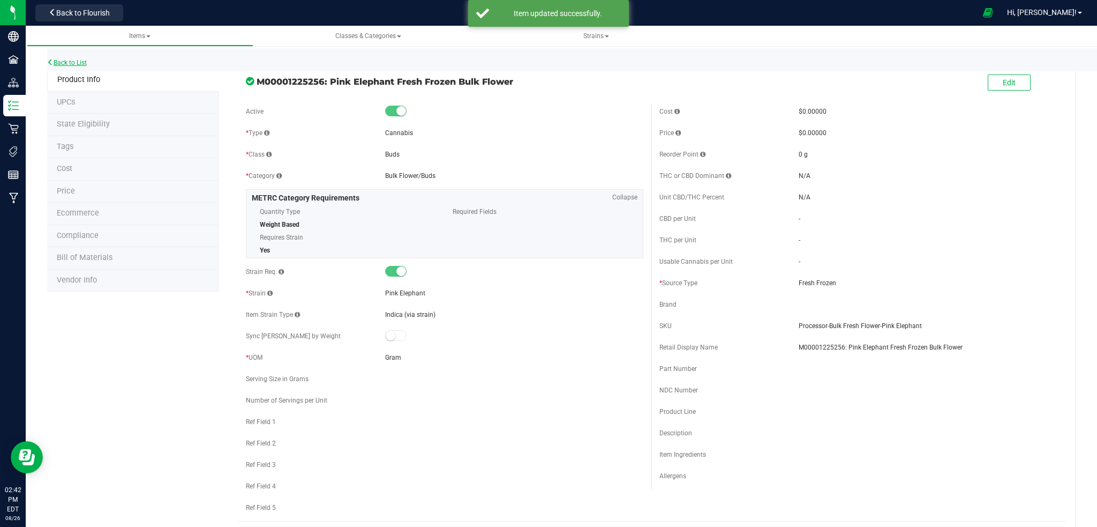
click at [83, 62] on link "Back to List" at bounding box center [67, 63] width 40 height 8
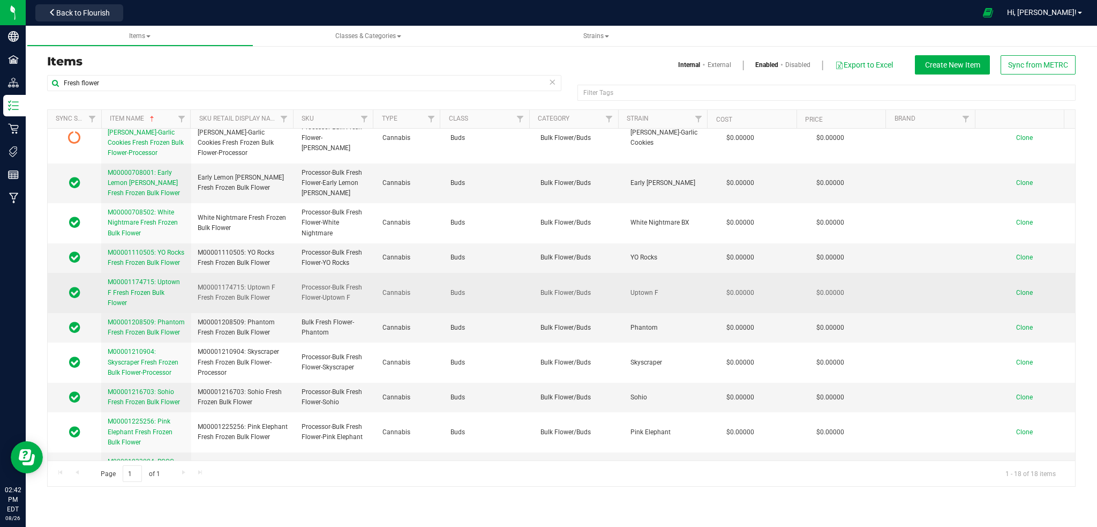
scroll to position [305, 0]
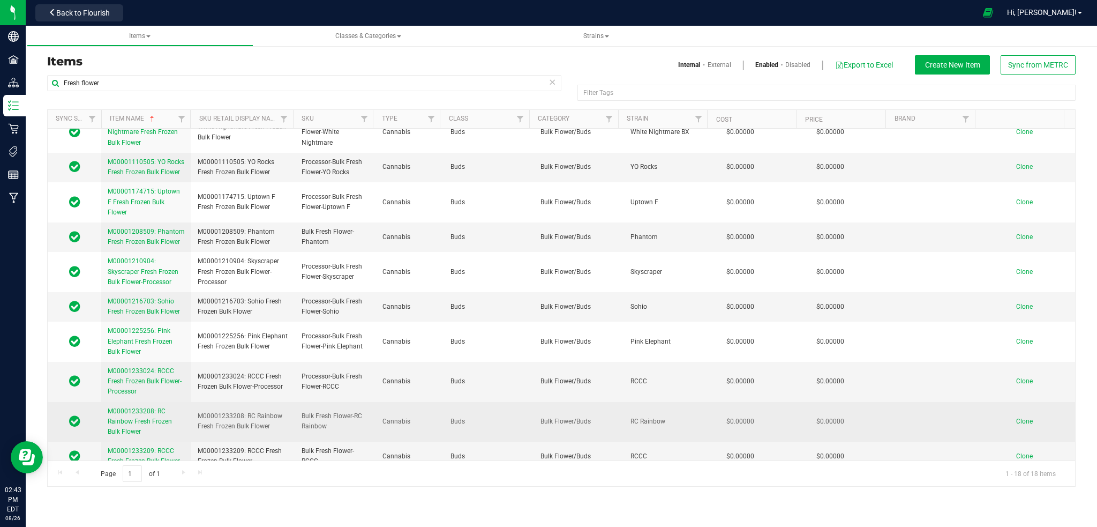
click at [132, 412] on span "M00001233208: RC Rainbow Fresh Frozen Bulk Flower" at bounding box center [140, 421] width 64 height 28
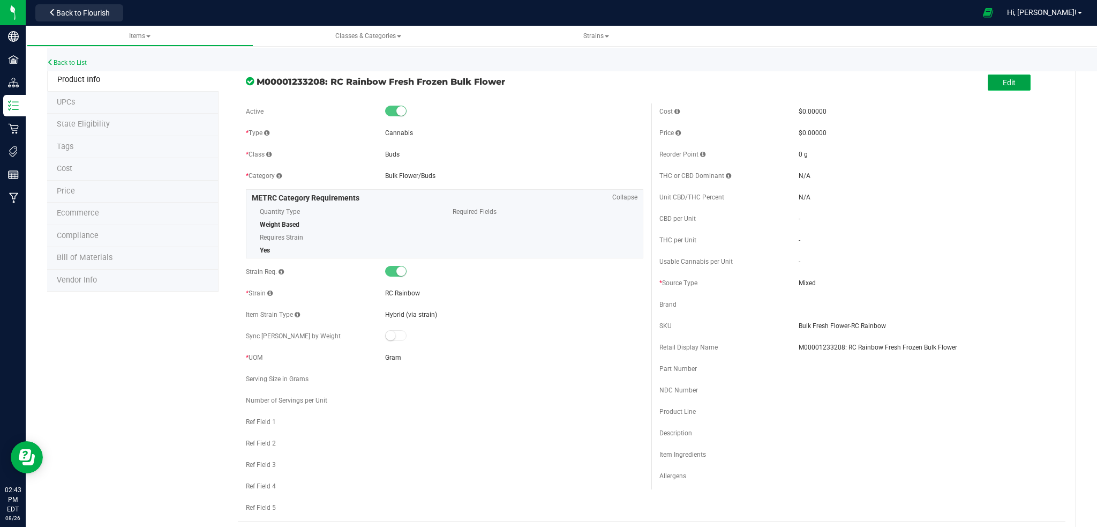
click at [1003, 80] on span "Edit" at bounding box center [1009, 82] width 13 height 9
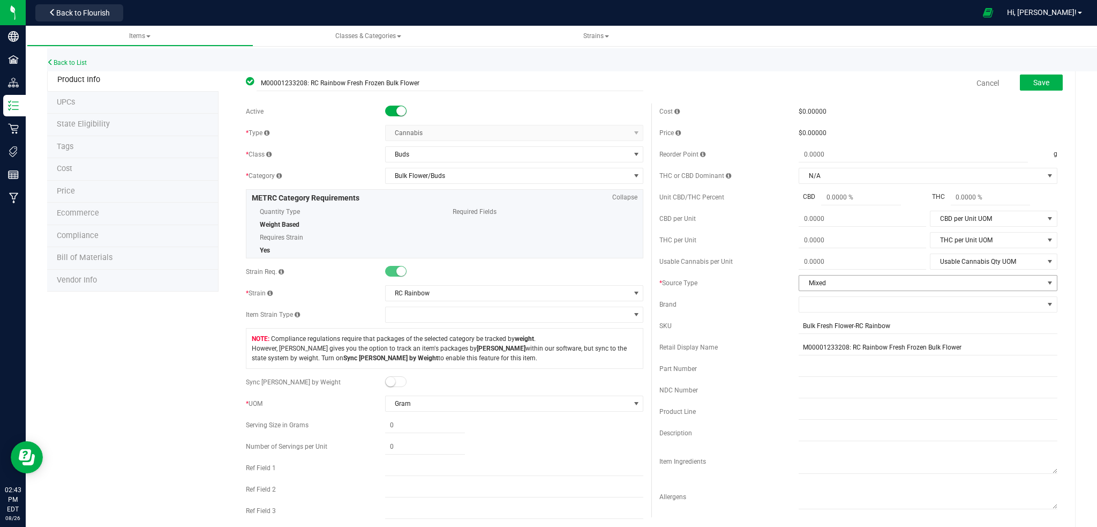
click at [1046, 283] on span "select" at bounding box center [1050, 283] width 9 height 9
click at [835, 336] on li "Fresh Frozen" at bounding box center [919, 333] width 255 height 16
click at [799, 327] on input "Bulk Fresh Flower-RC Rainbow" at bounding box center [928, 326] width 259 height 16
type input "Processor-Bulk Fresh Flower-RC Rainbow"
click at [890, 422] on input "text" at bounding box center [928, 421] width 259 height 16
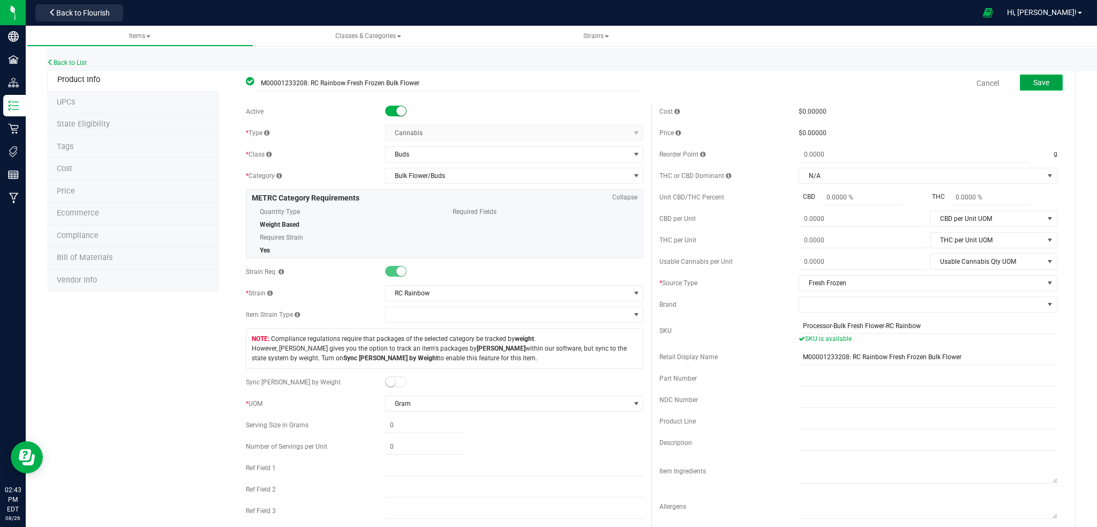
click at [1022, 81] on button "Save" at bounding box center [1041, 82] width 43 height 16
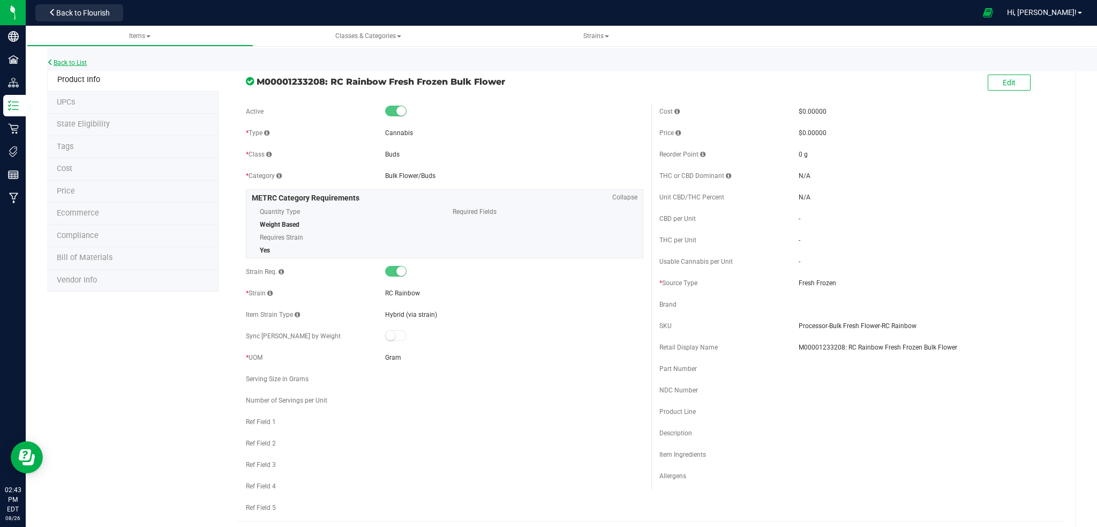
click at [84, 62] on link "Back to List" at bounding box center [67, 63] width 40 height 8
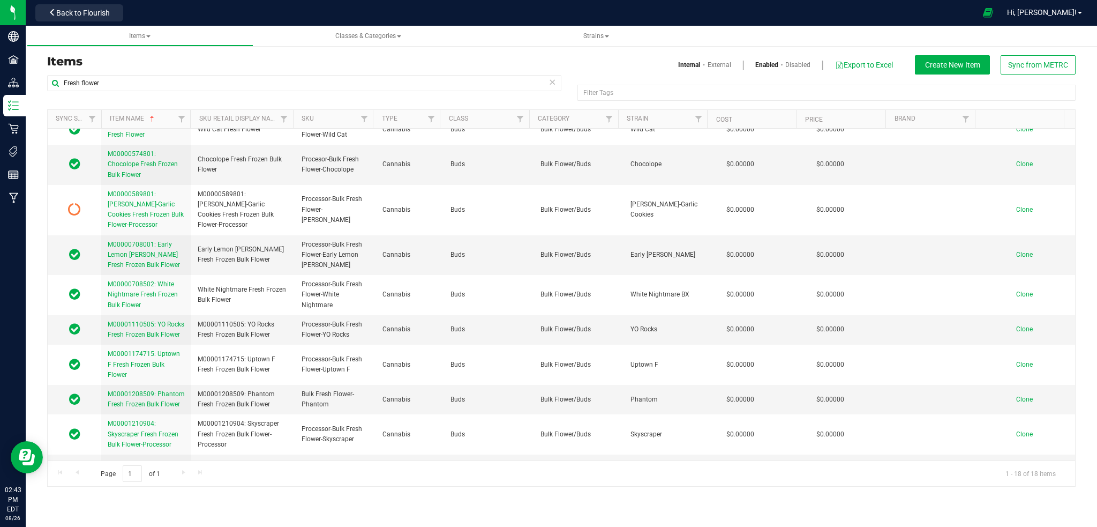
scroll to position [305, 0]
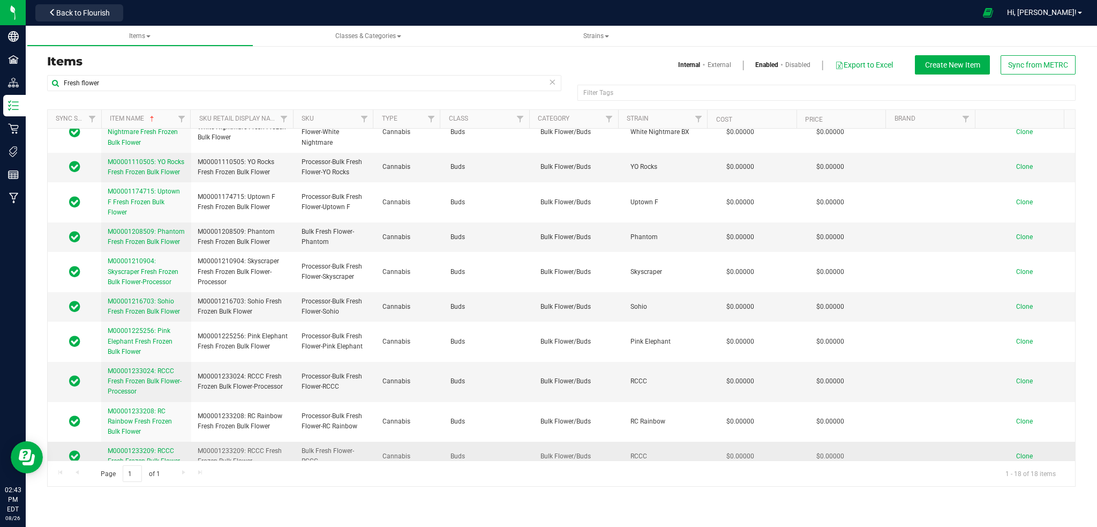
click at [136, 446] on link "M00001233209: RCCC Fresh Frozen Bulk Flower" at bounding box center [146, 456] width 77 height 20
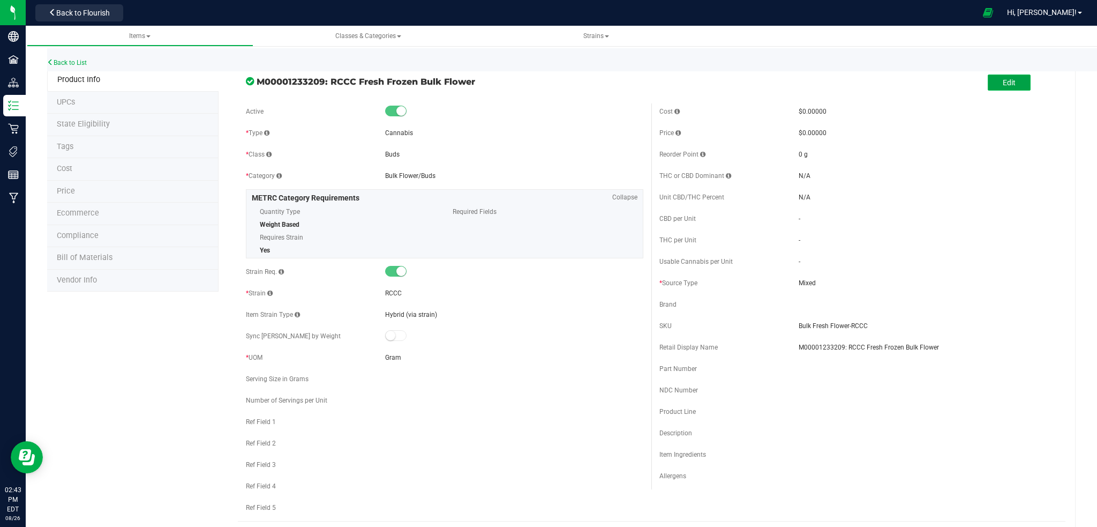
click at [990, 87] on button "Edit" at bounding box center [1009, 82] width 43 height 16
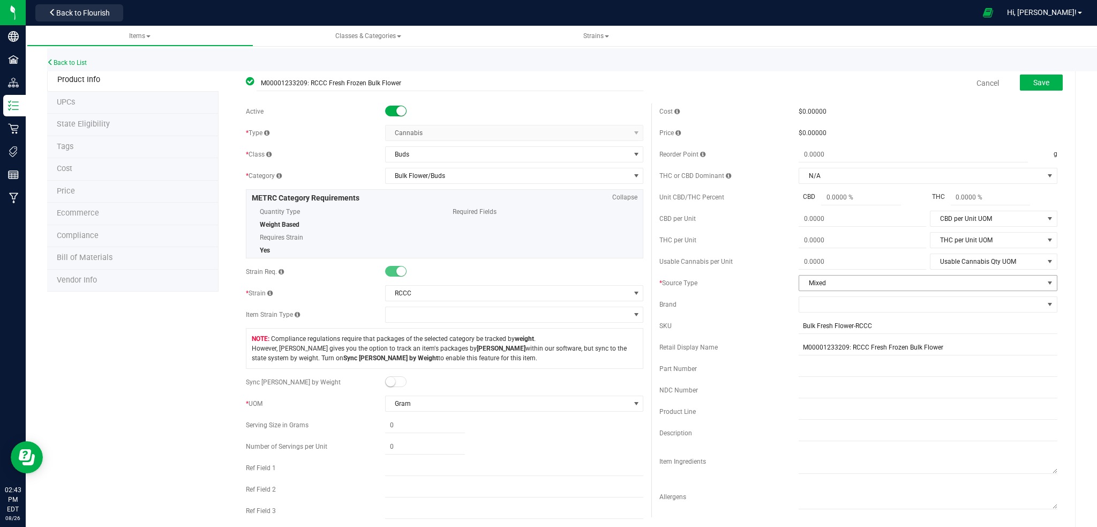
click at [1046, 284] on span "select" at bounding box center [1050, 283] width 9 height 9
click at [842, 334] on li "Fresh Frozen" at bounding box center [919, 333] width 255 height 16
click at [799, 325] on input "Bulk Fresh Flower-RCCC" at bounding box center [928, 326] width 259 height 16
type input "Bulk Fresh Flower-RCCC"
click at [1022, 77] on button "Save" at bounding box center [1041, 82] width 43 height 16
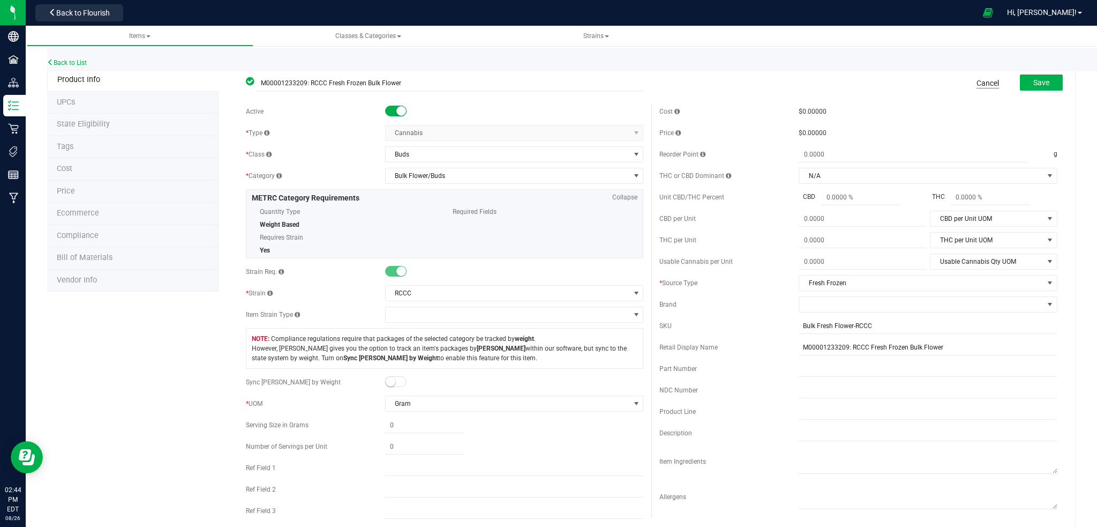
click at [978, 84] on link "Cancel" at bounding box center [988, 83] width 23 height 11
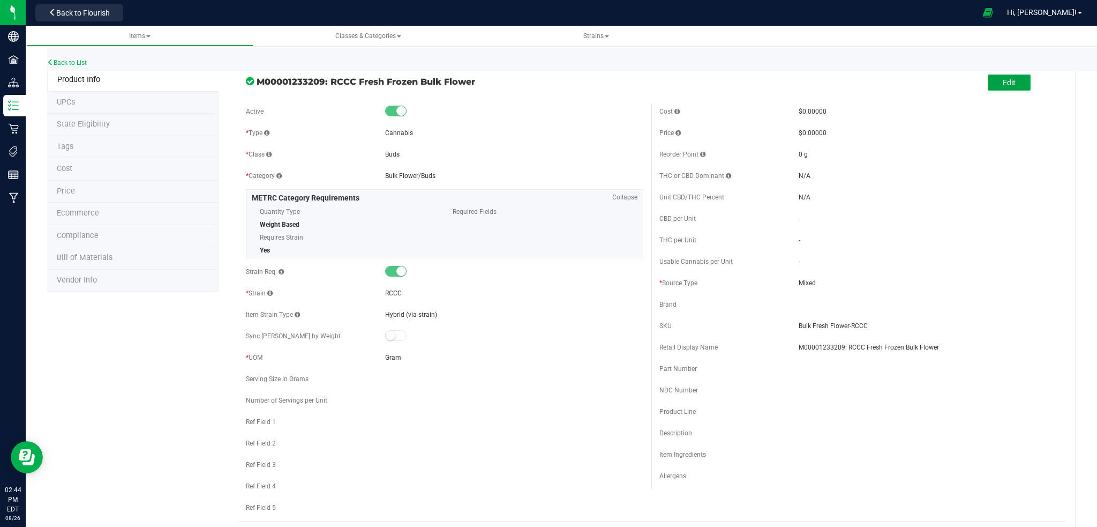
click at [1006, 80] on button "Edit" at bounding box center [1009, 82] width 43 height 16
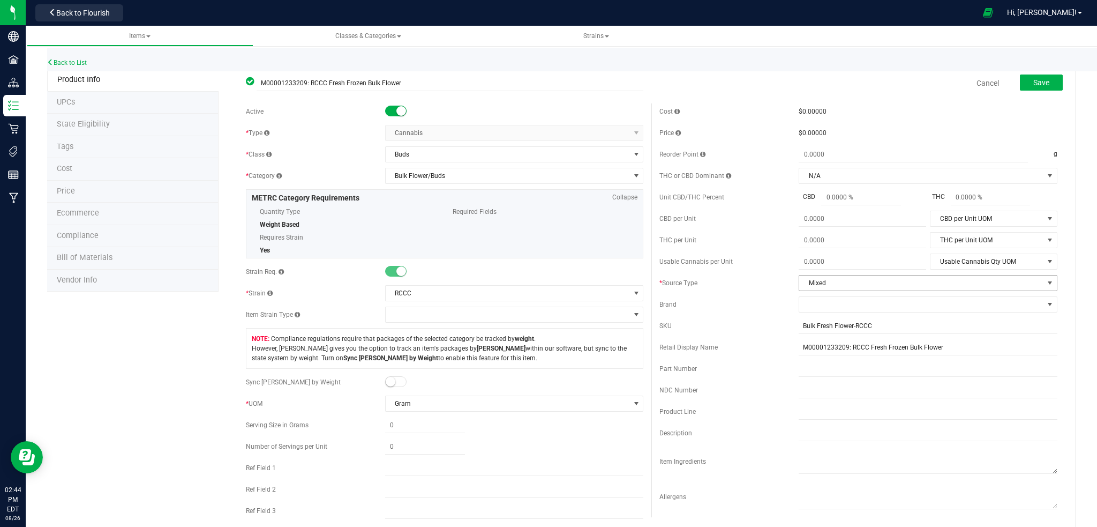
click at [1046, 285] on span "select" at bounding box center [1050, 283] width 9 height 9
click at [824, 335] on li "Fresh Frozen" at bounding box center [919, 333] width 255 height 16
click at [1020, 82] on button "Save" at bounding box center [1041, 82] width 43 height 16
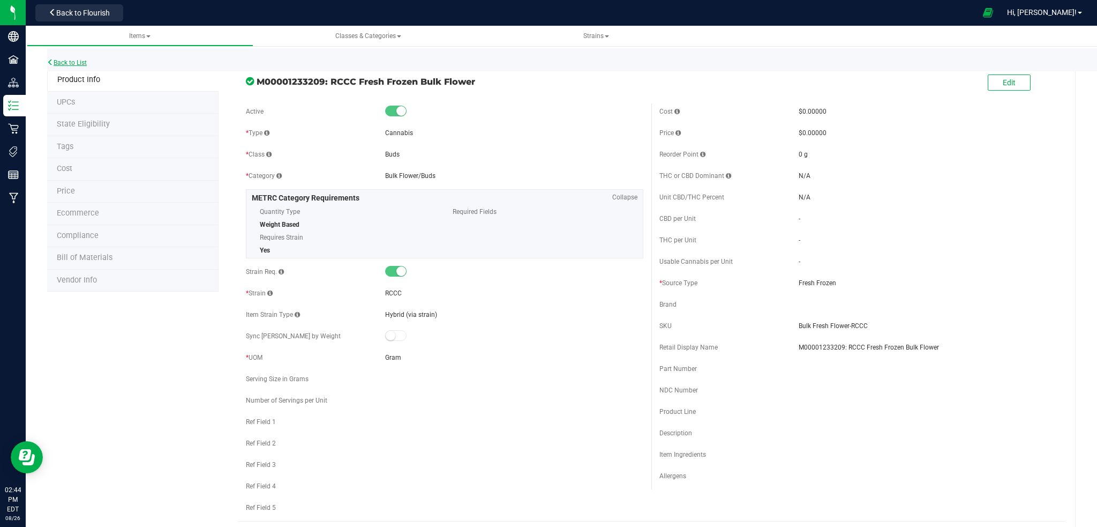
click at [81, 59] on link "Back to List" at bounding box center [67, 63] width 40 height 8
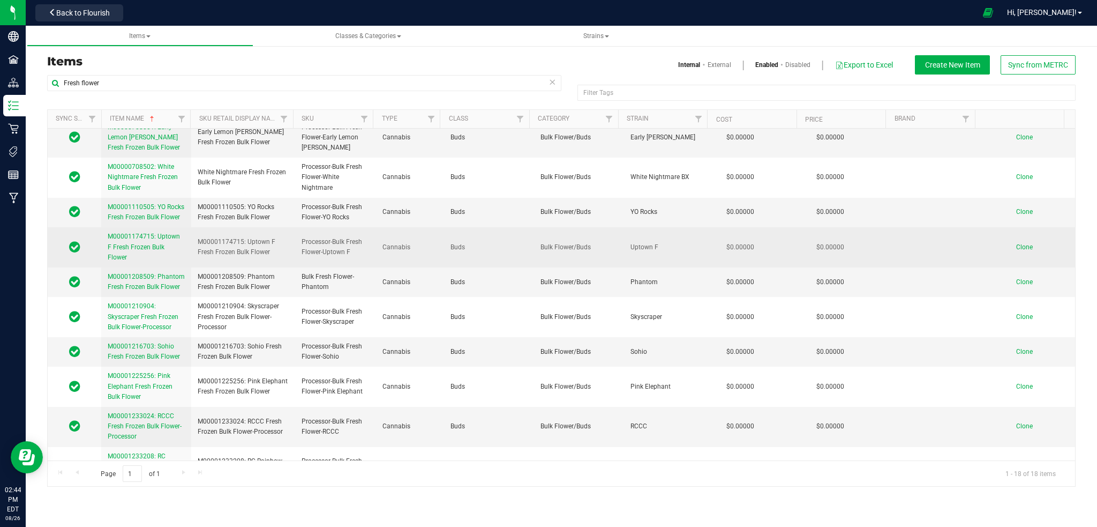
scroll to position [305, 0]
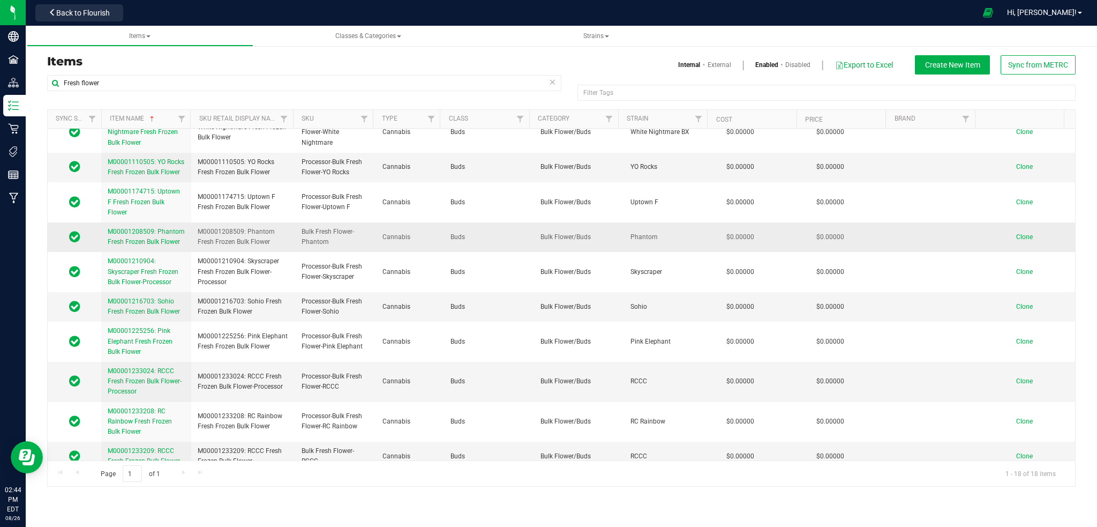
click at [148, 228] on span "M00001208509: Phantom Fresh Frozen Bulk Flower" at bounding box center [146, 237] width 77 height 18
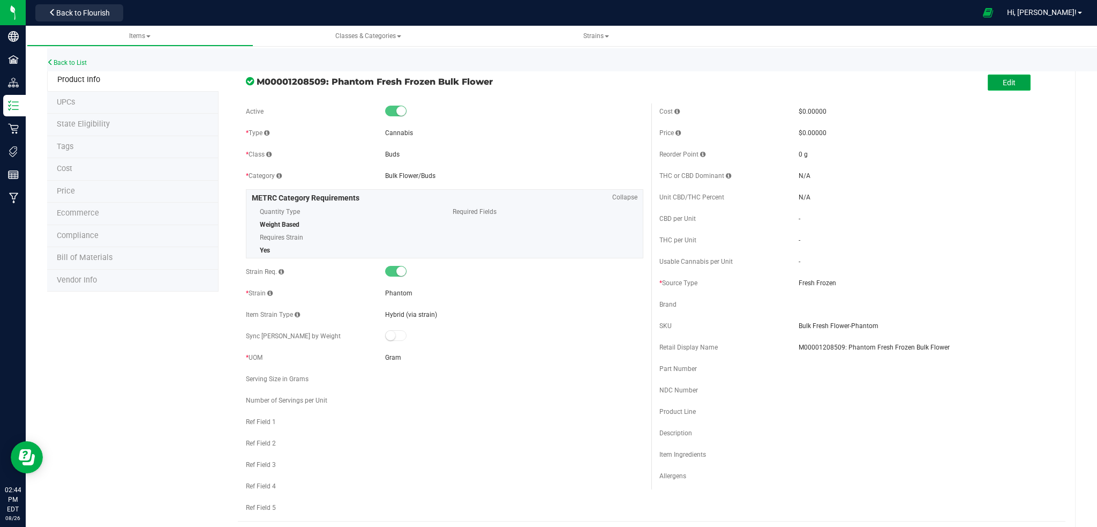
click at [991, 86] on button "Edit" at bounding box center [1009, 82] width 43 height 16
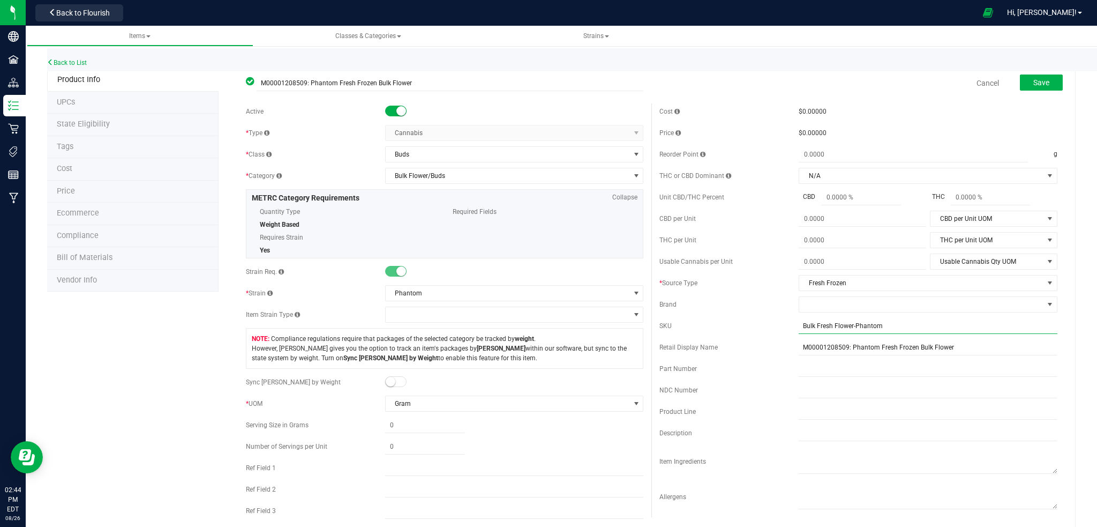
click at [799, 326] on input "Bulk Fresh Flower-Phantom" at bounding box center [928, 326] width 259 height 16
type input "Processor-Bulk Fresh Flower-Phantom"
click at [1034, 80] on span "Save" at bounding box center [1042, 82] width 16 height 9
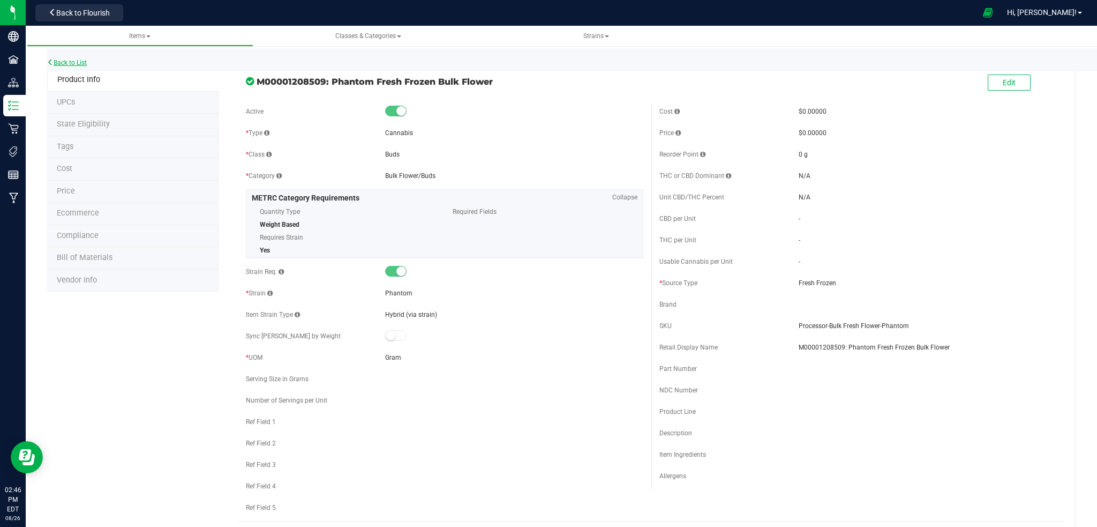
click at [63, 61] on link "Back to List" at bounding box center [67, 63] width 40 height 8
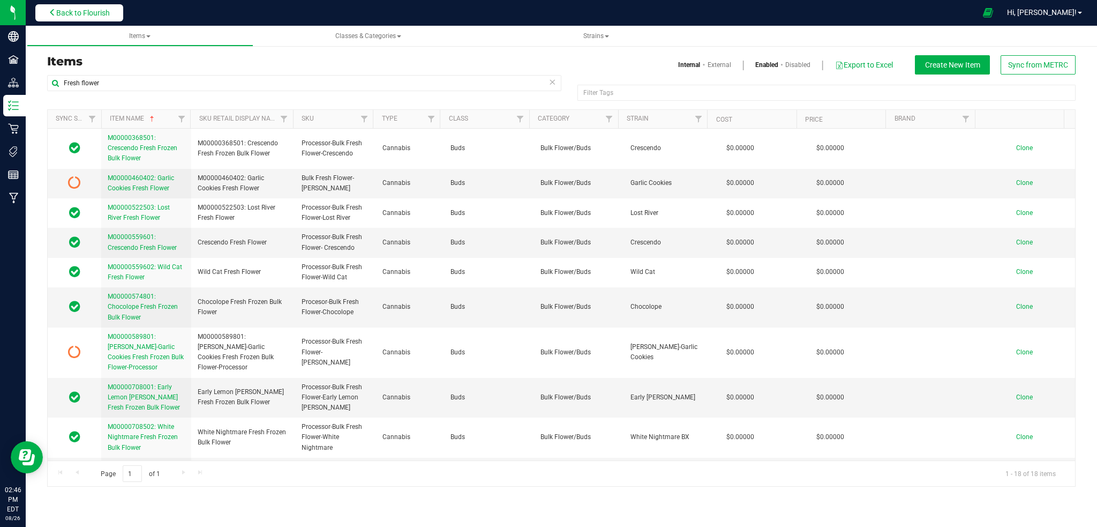
click at [80, 18] on button "Back to Flourish" at bounding box center [79, 12] width 88 height 17
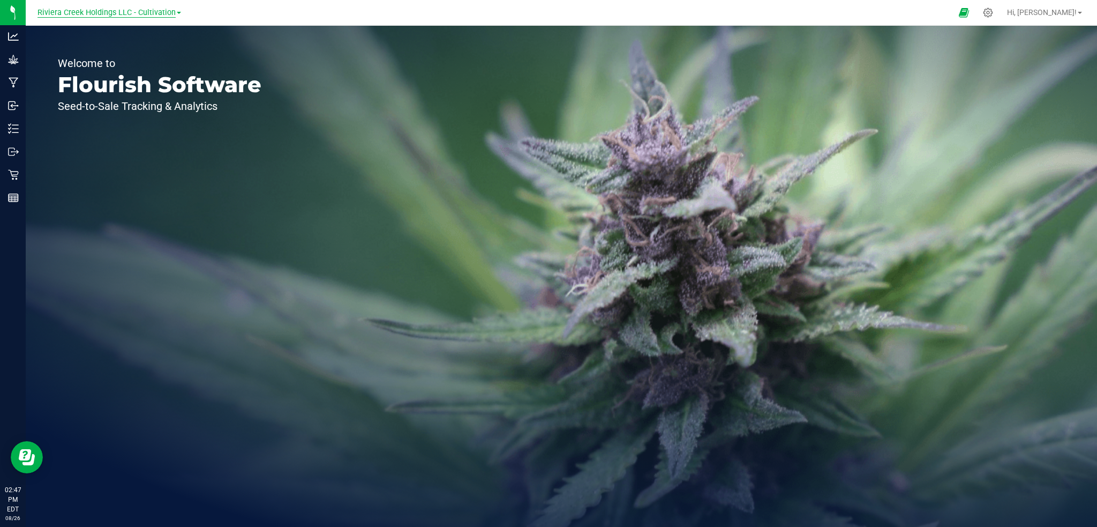
click at [150, 11] on span "Riviera Creek Holdings LLC - Cultivation" at bounding box center [107, 13] width 138 height 10
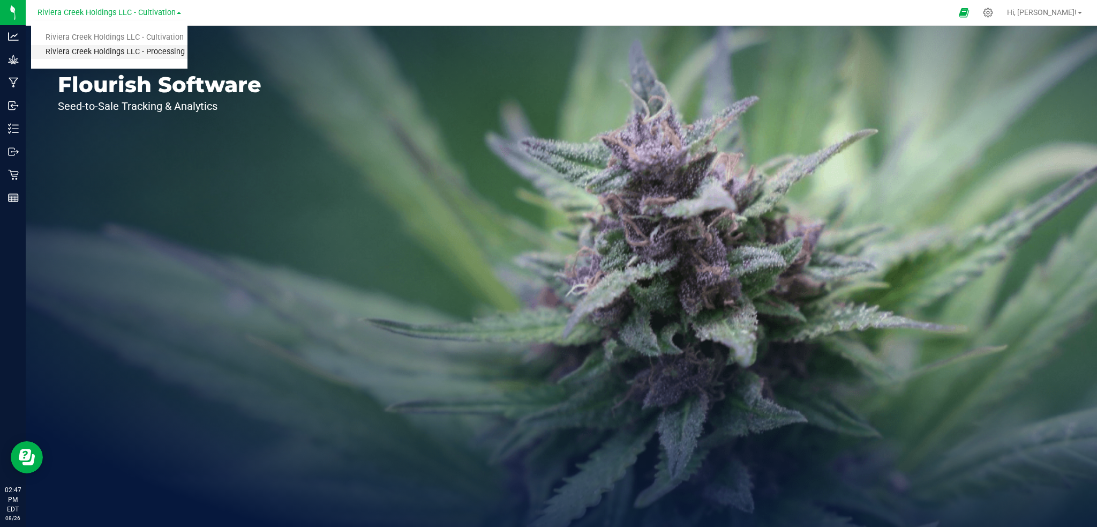
click at [168, 53] on link "Riviera Creek Holdings LLC - Processing" at bounding box center [109, 52] width 156 height 14
